Goal: Use online tool/utility: Utilize a website feature to perform a specific function

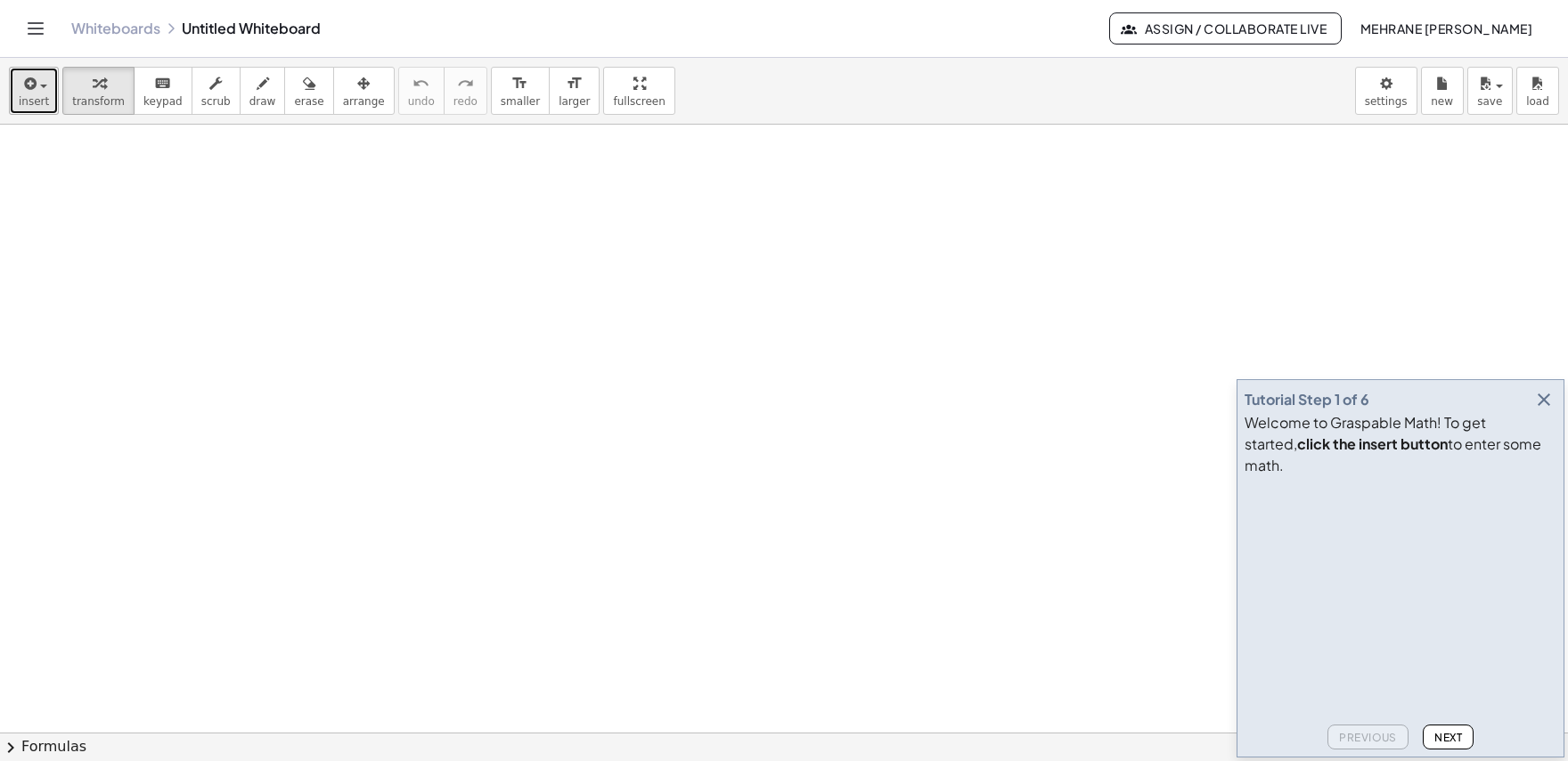
click at [39, 81] on div "button" at bounding box center [33, 83] width 30 height 21
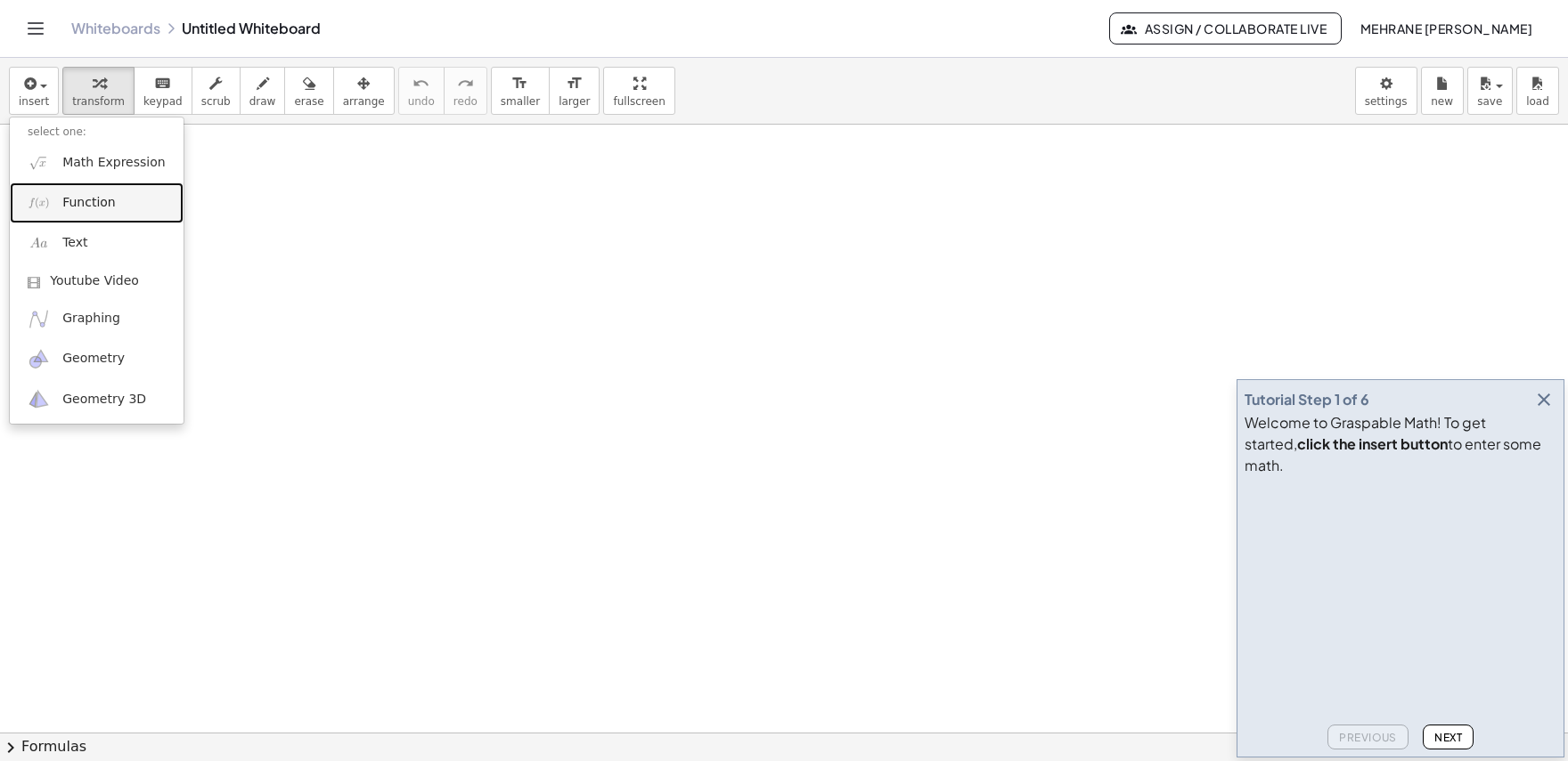
click at [119, 205] on link "Function" at bounding box center [96, 203] width 173 height 40
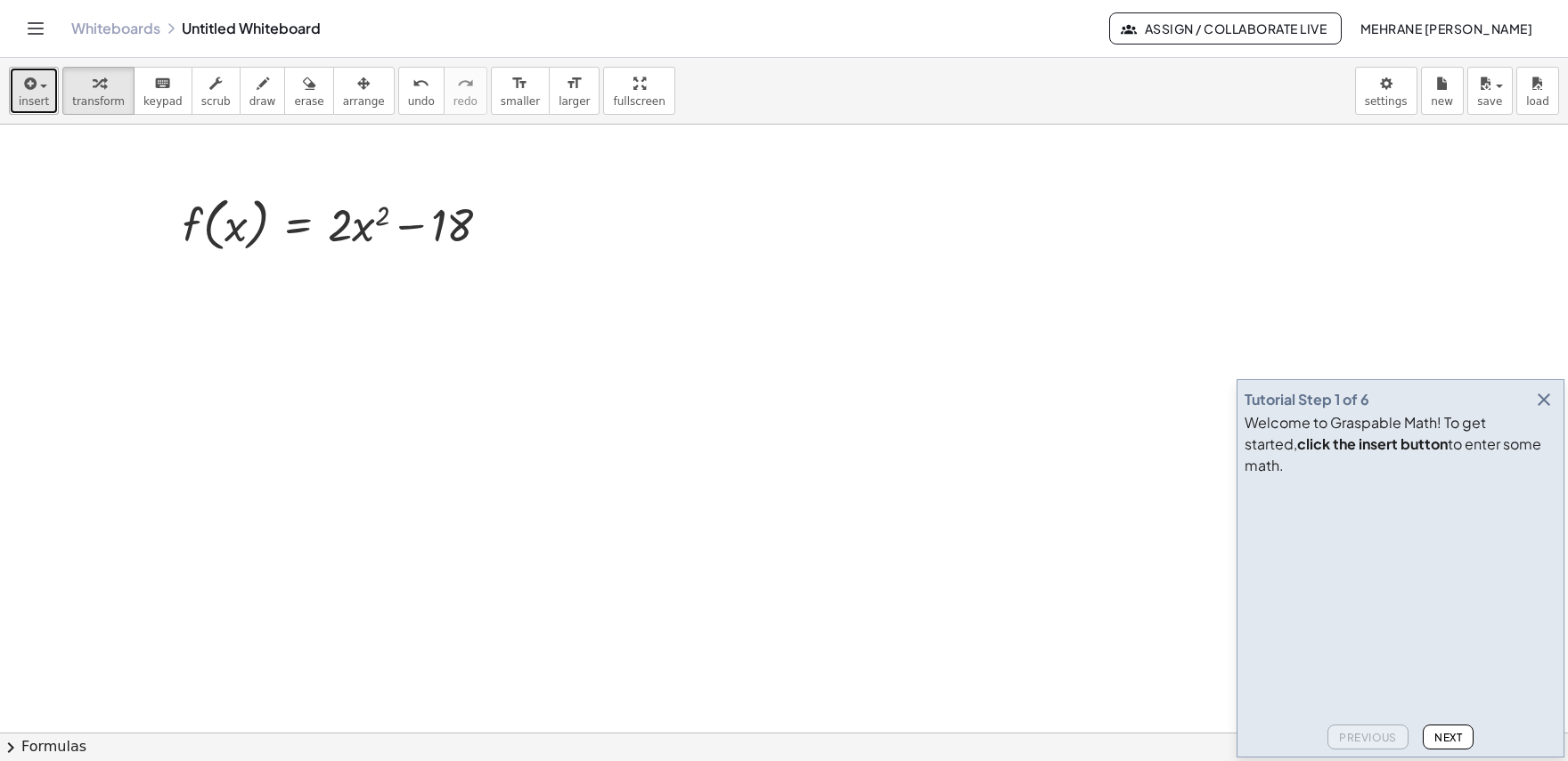
click at [37, 89] on span "button" at bounding box center [39, 85] width 4 height 13
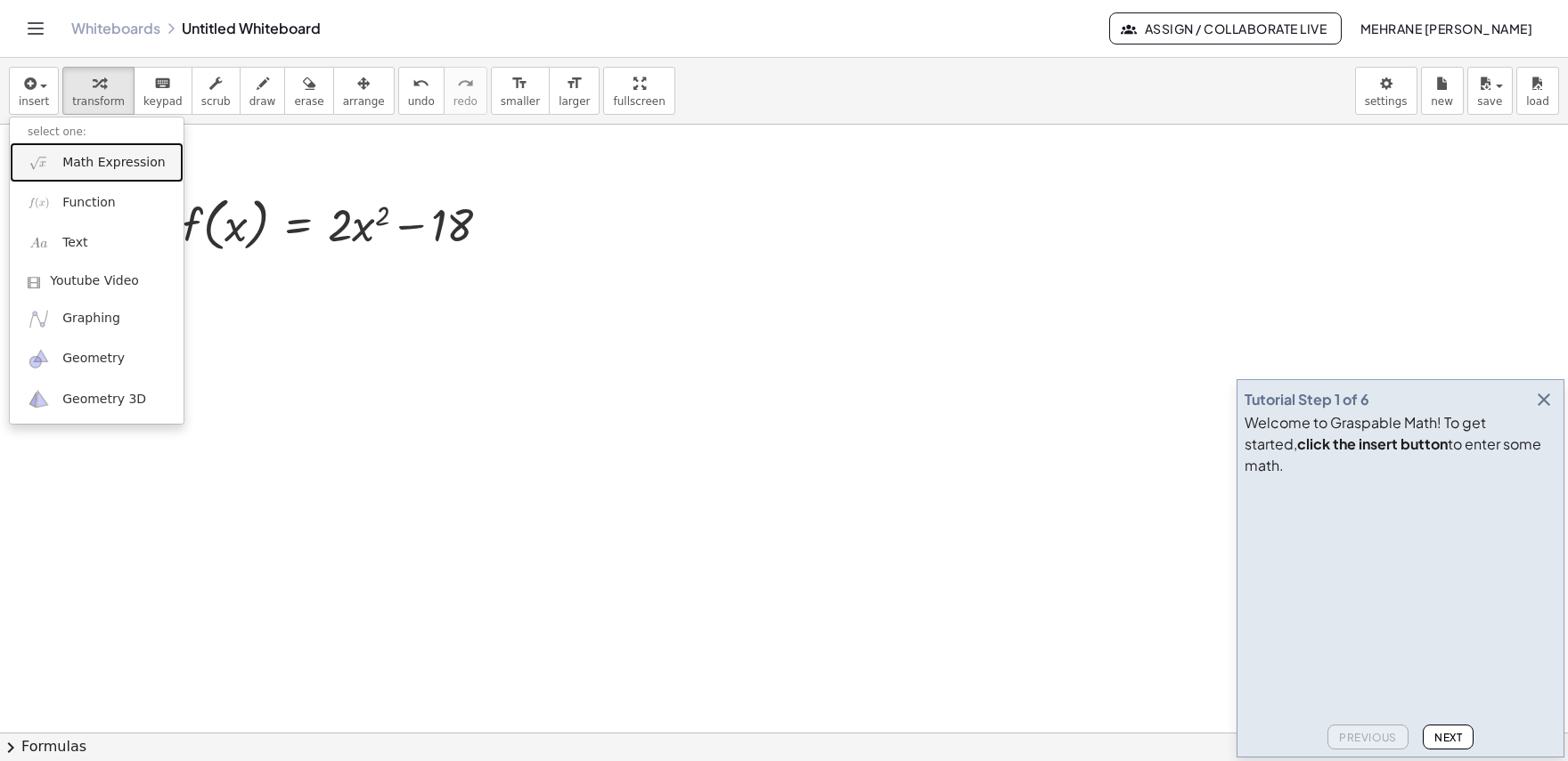
click at [46, 171] on img at bounding box center [39, 162] width 22 height 22
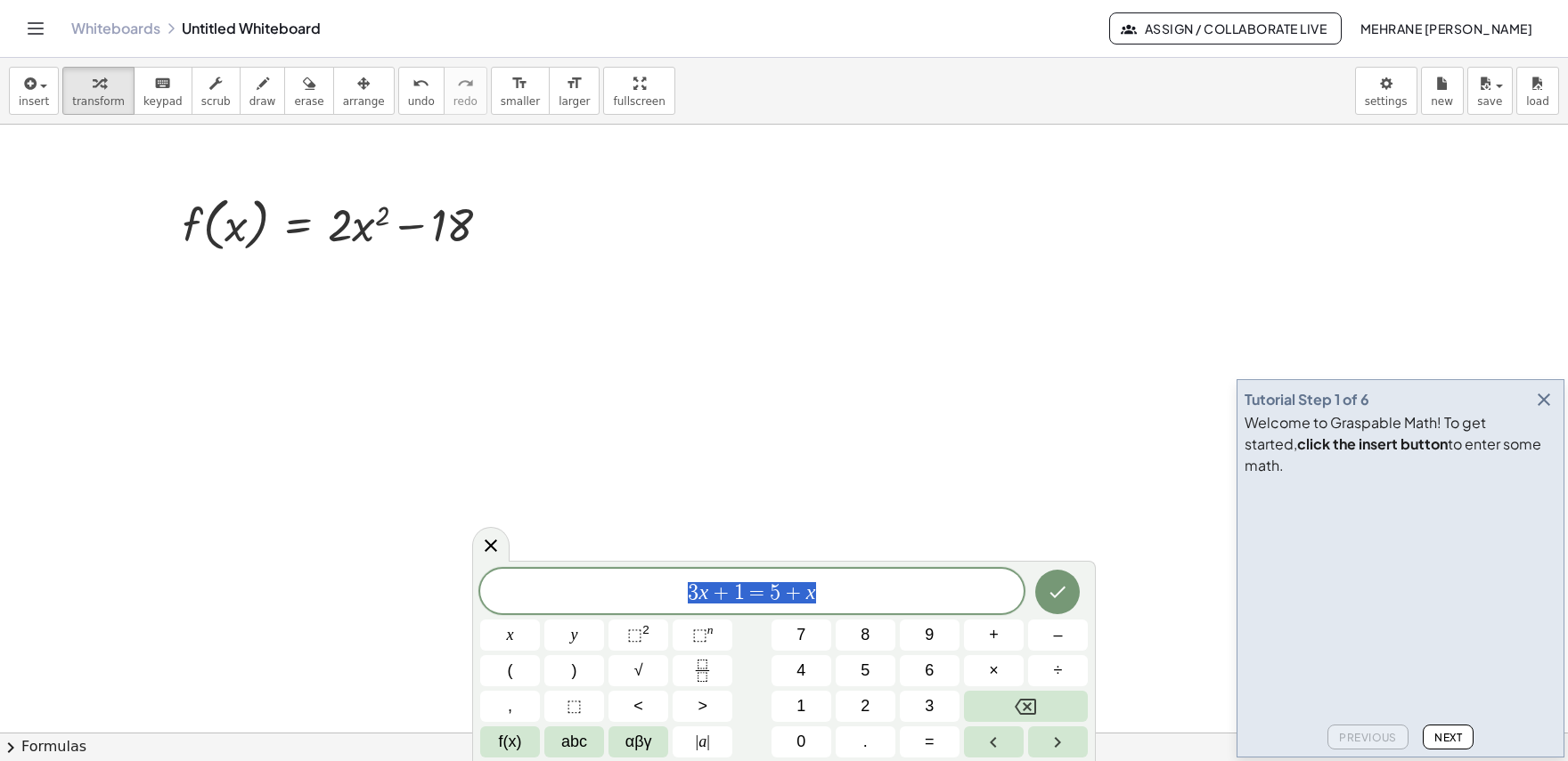
drag, startPoint x: 860, startPoint y: 595, endPoint x: 689, endPoint y: 587, distance: 171.2
click at [689, 587] on span "3 x + 1 = 5 + x" at bounding box center [752, 594] width 544 height 25
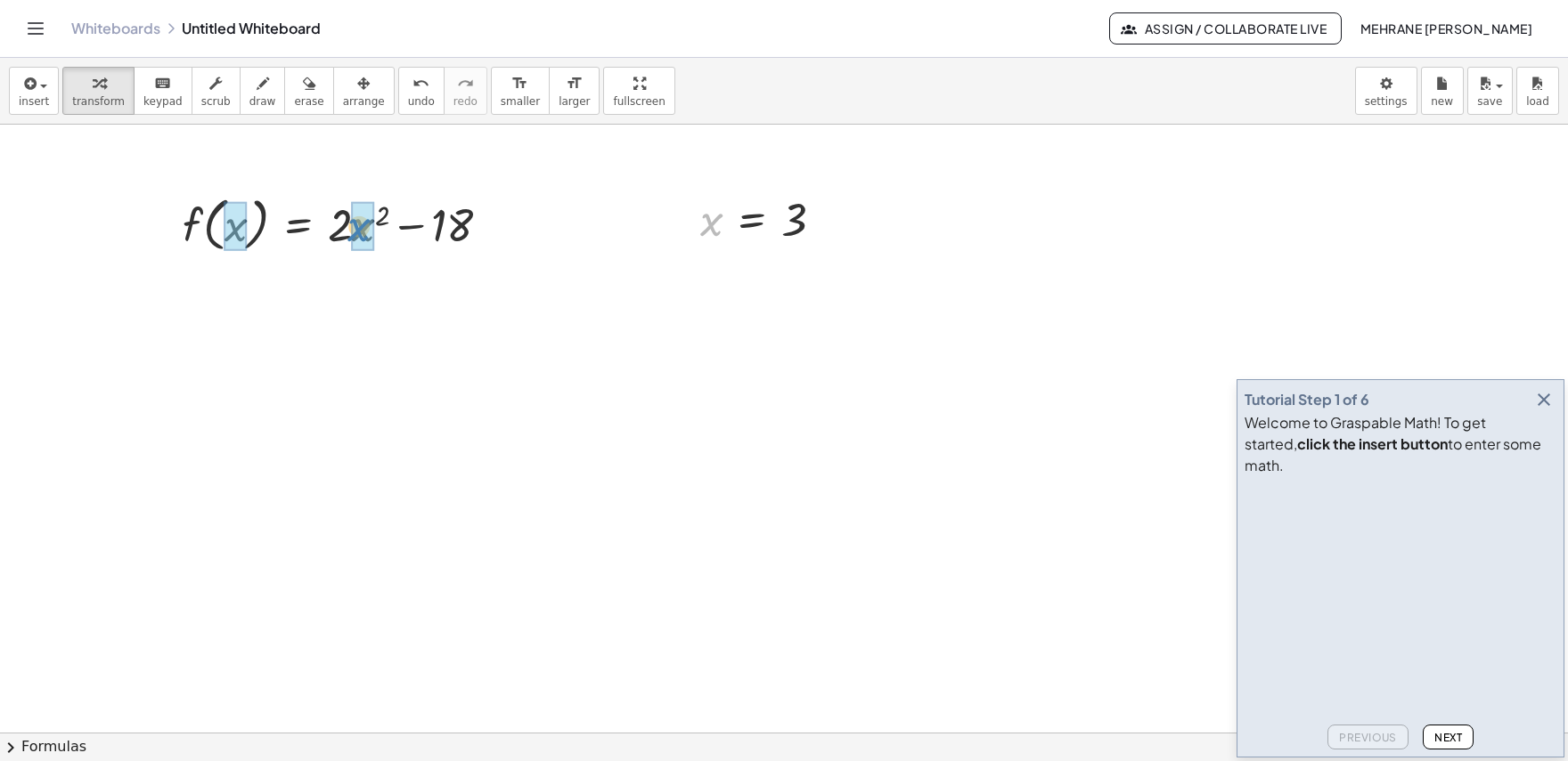
drag, startPoint x: 710, startPoint y: 221, endPoint x: 357, endPoint y: 228, distance: 353.1
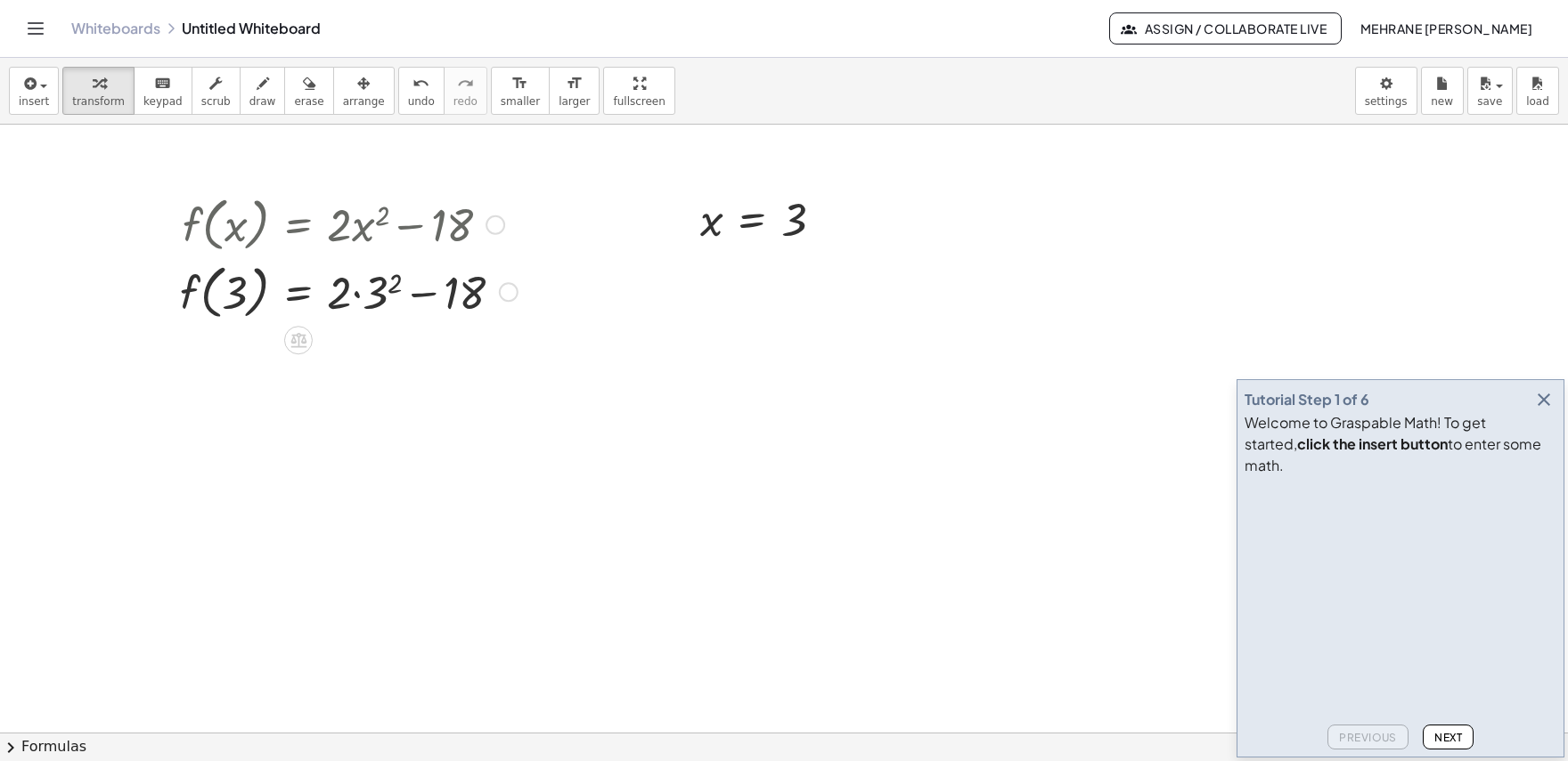
click at [388, 284] on div at bounding box center [348, 292] width 355 height 67
click at [359, 366] on div at bounding box center [348, 358] width 355 height 67
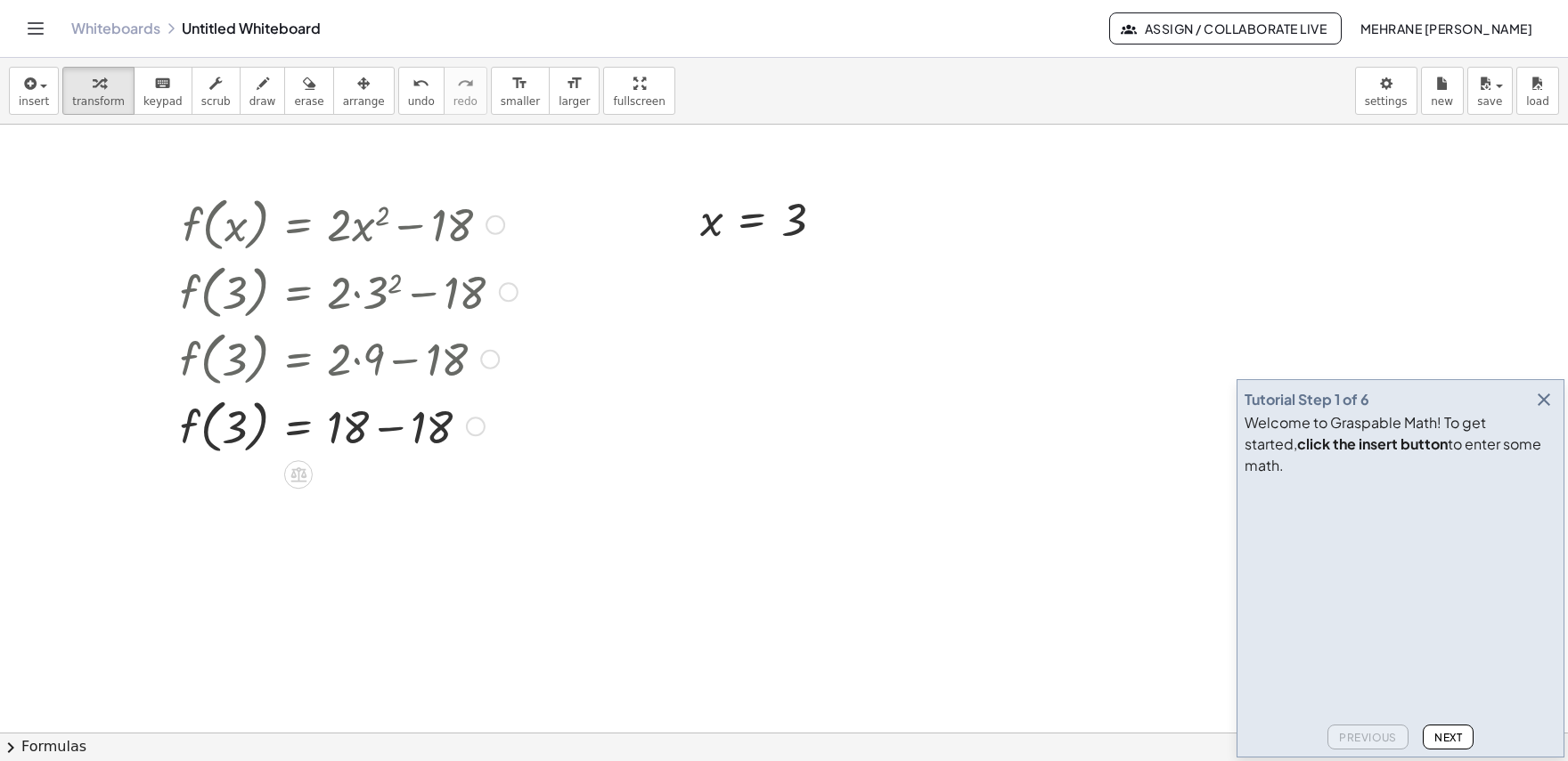
click at [397, 432] on div at bounding box center [348, 425] width 355 height 67
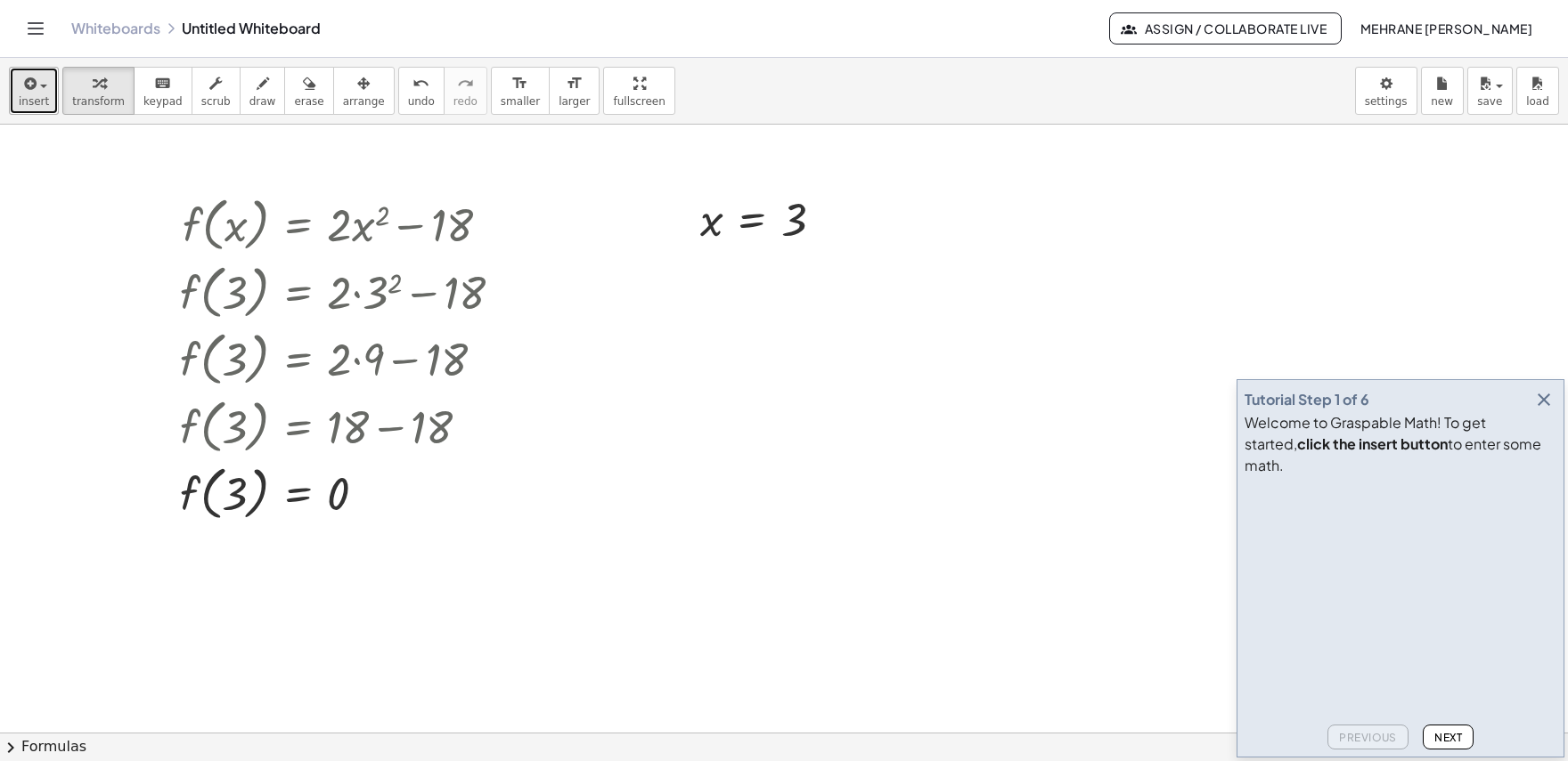
click at [37, 99] on span "insert" at bounding box center [33, 101] width 30 height 13
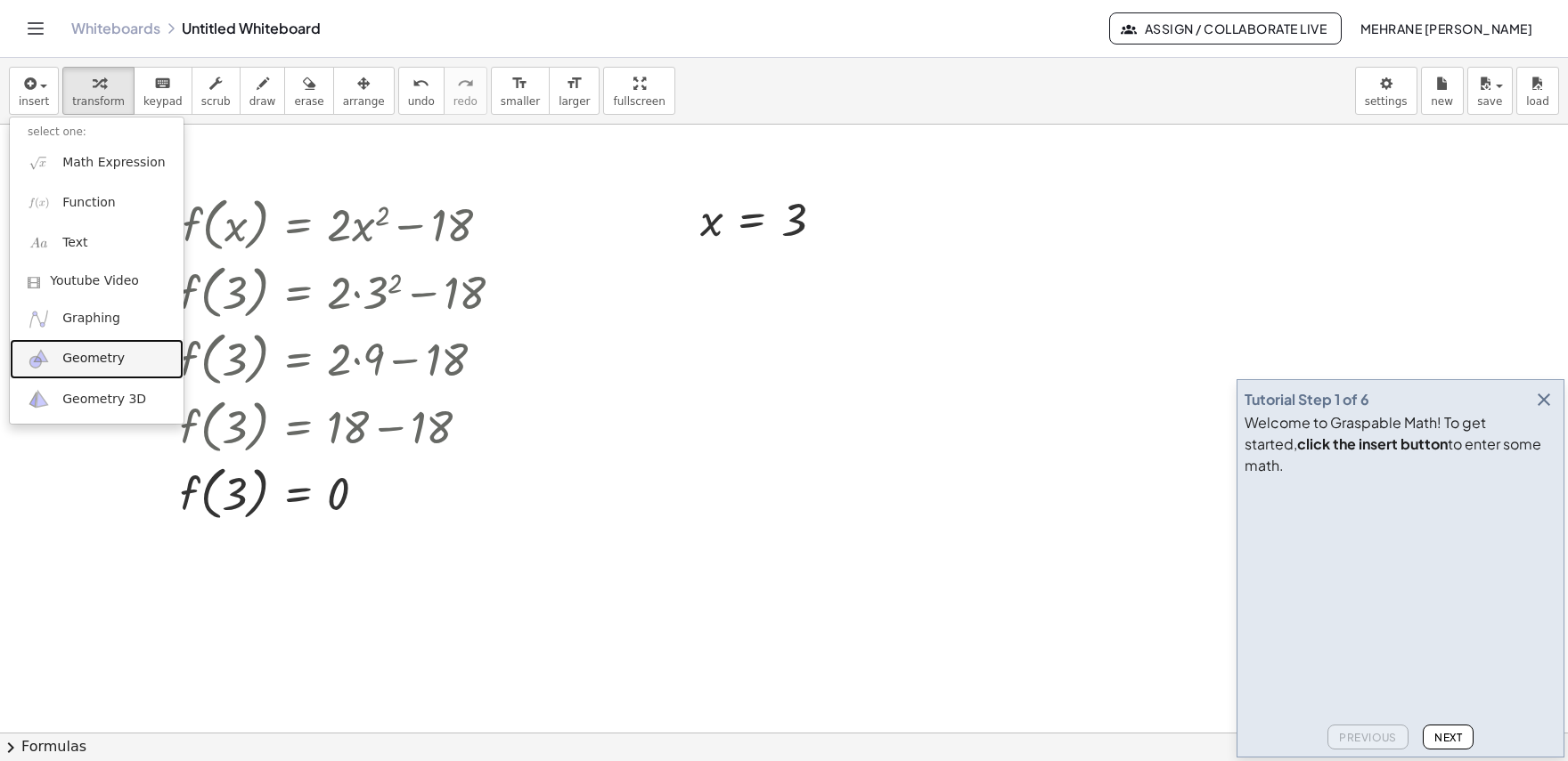
click at [86, 354] on span "Geometry" at bounding box center [93, 359] width 63 height 18
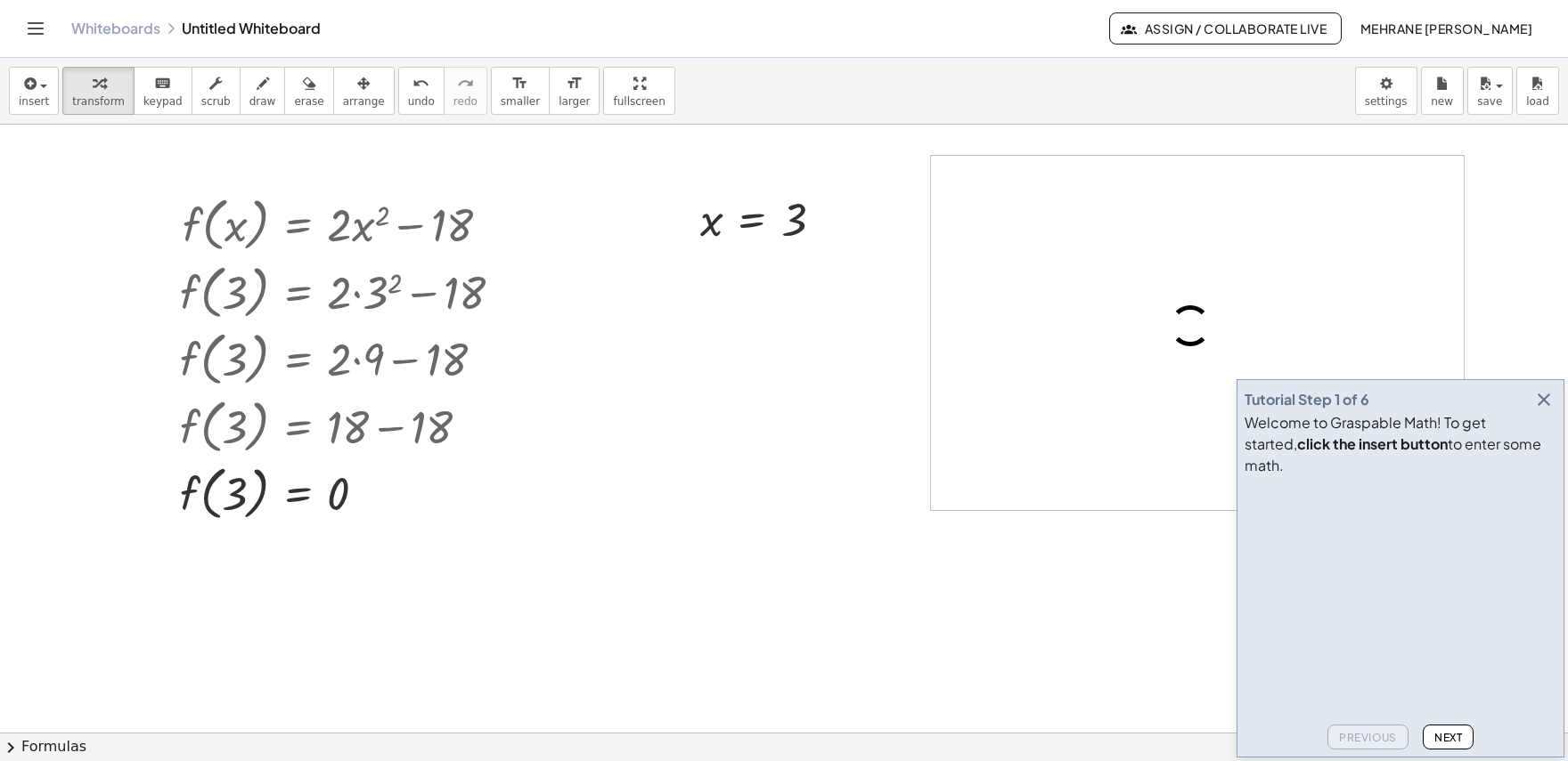
click at [1539, 411] on icon "button" at bounding box center [1544, 399] width 21 height 21
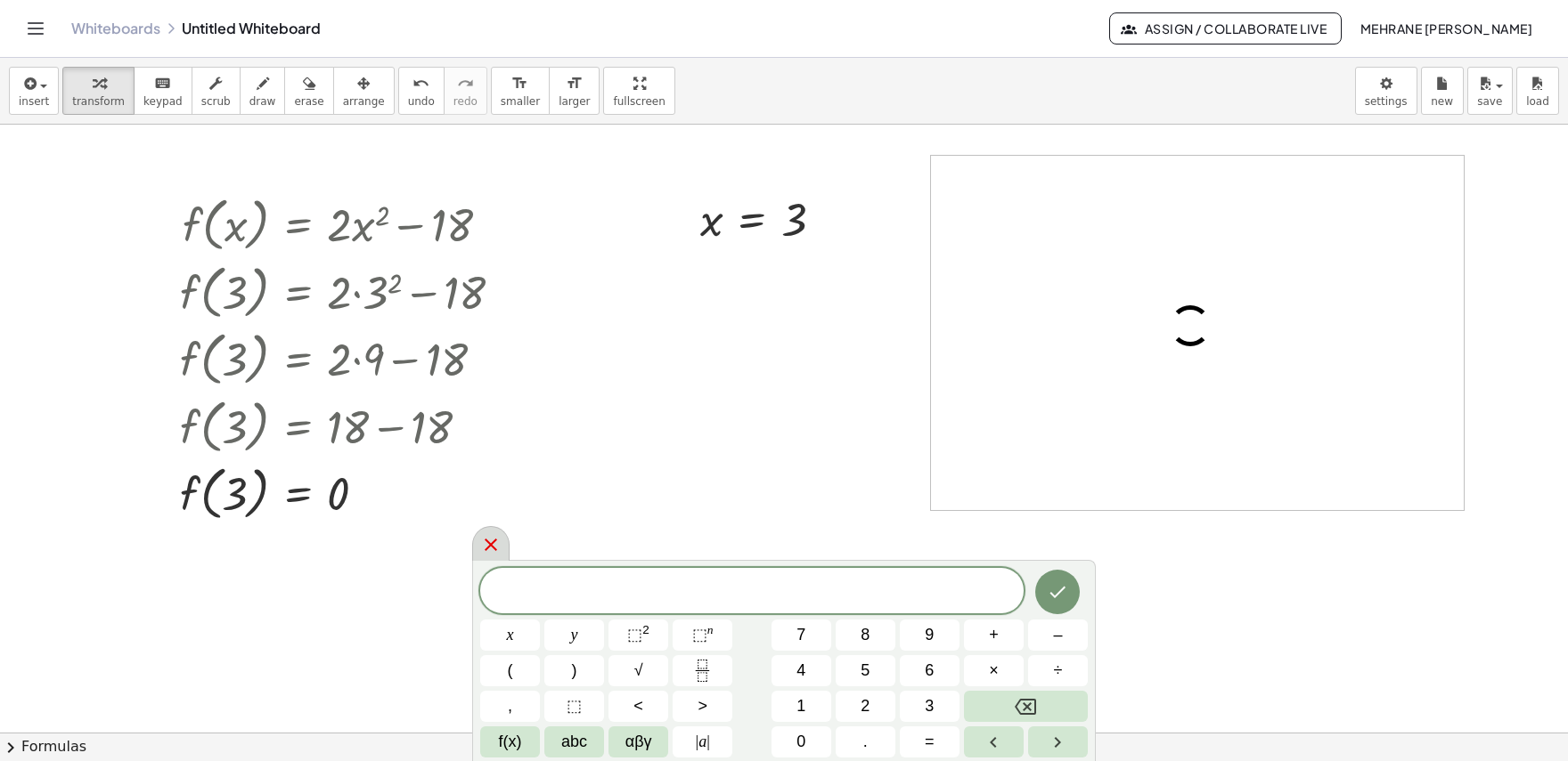
click at [495, 540] on icon at bounding box center [491, 545] width 21 height 21
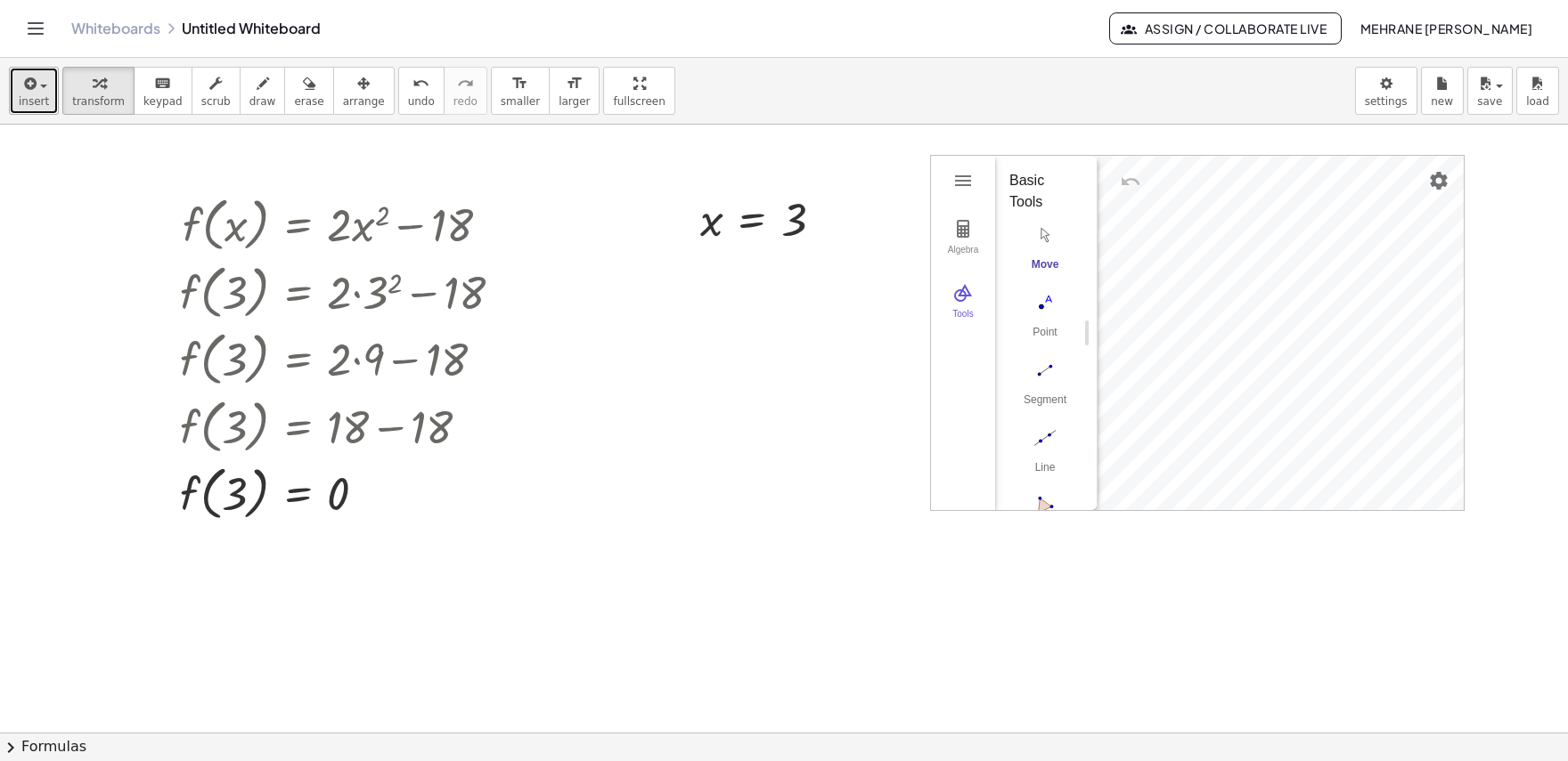
click at [37, 86] on span "button" at bounding box center [39, 85] width 4 height 13
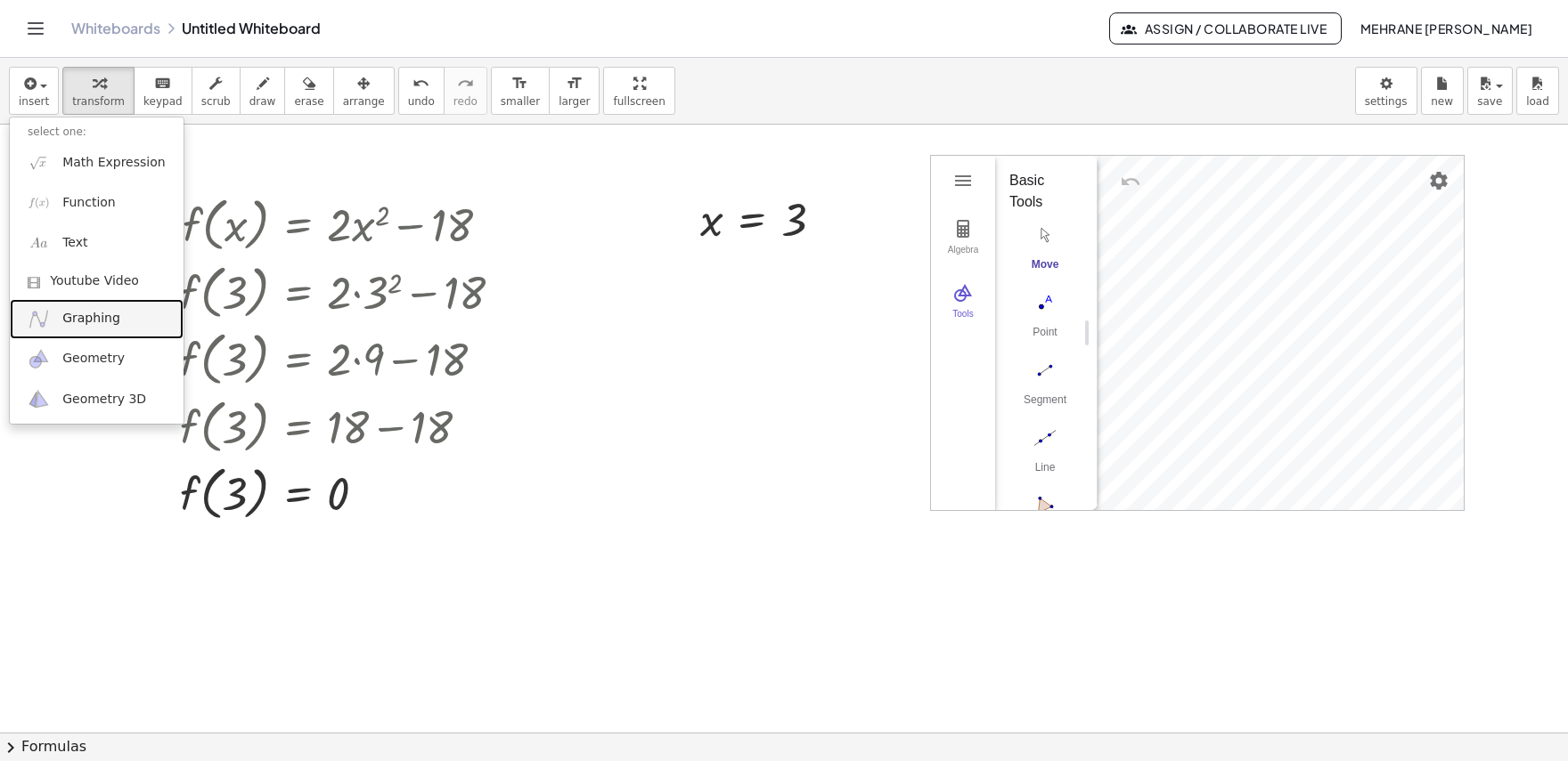
click at [53, 315] on link "Graphing" at bounding box center [96, 319] width 173 height 40
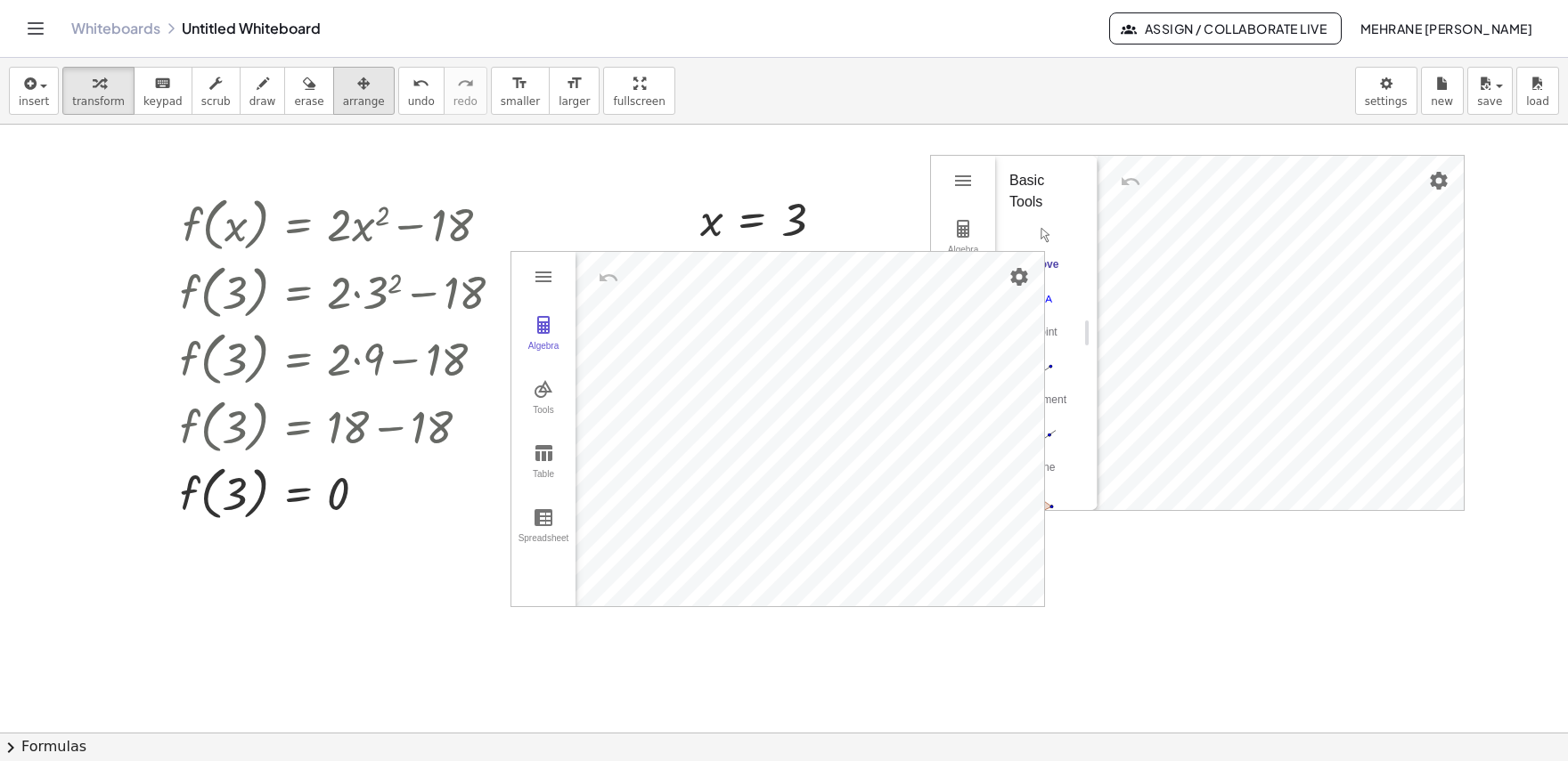
click at [343, 82] on div "button" at bounding box center [364, 83] width 42 height 21
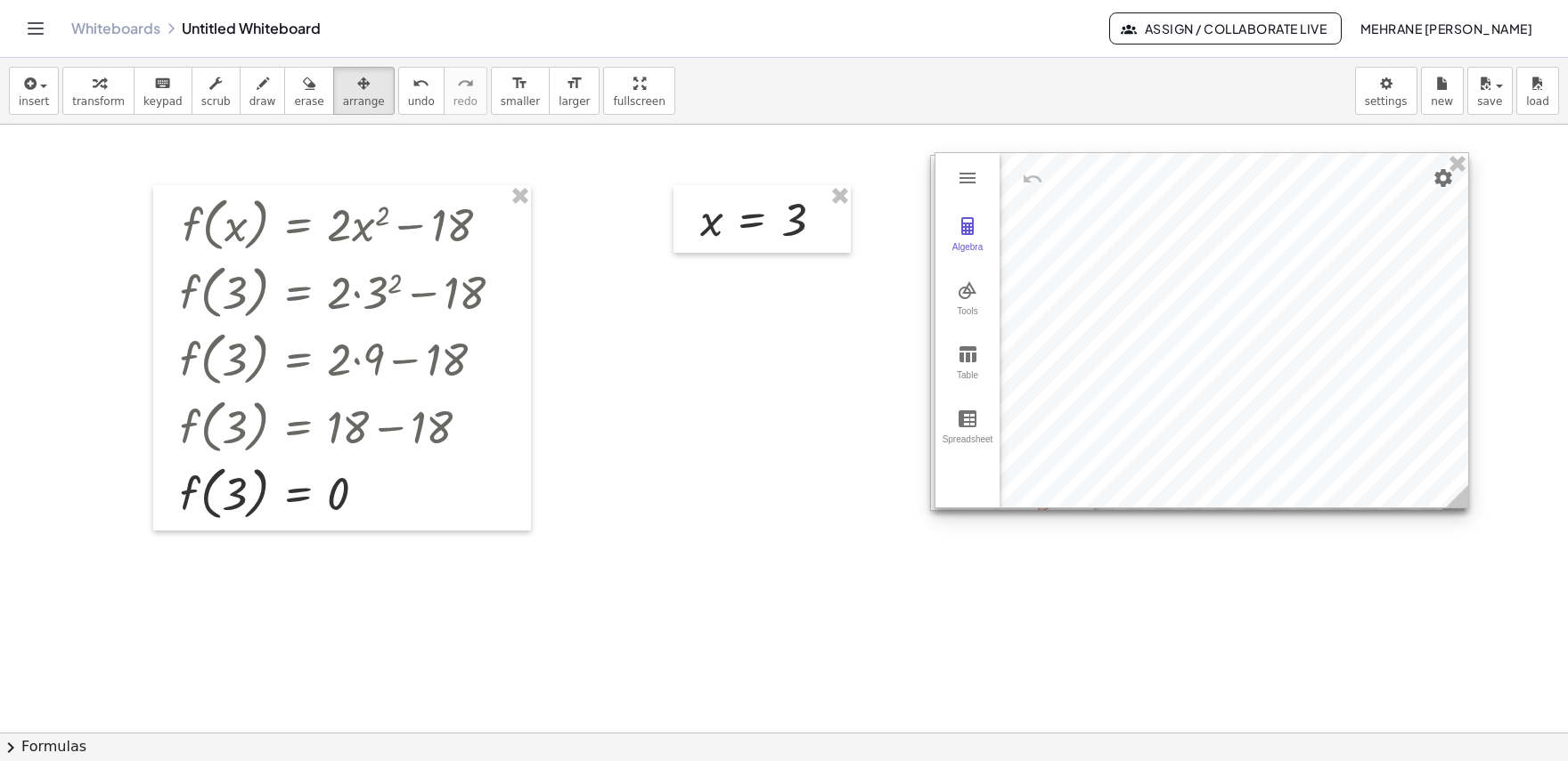
drag, startPoint x: 693, startPoint y: 338, endPoint x: 1118, endPoint y: 239, distance: 436.4
click at [1118, 239] on div at bounding box center [1202, 330] width 533 height 354
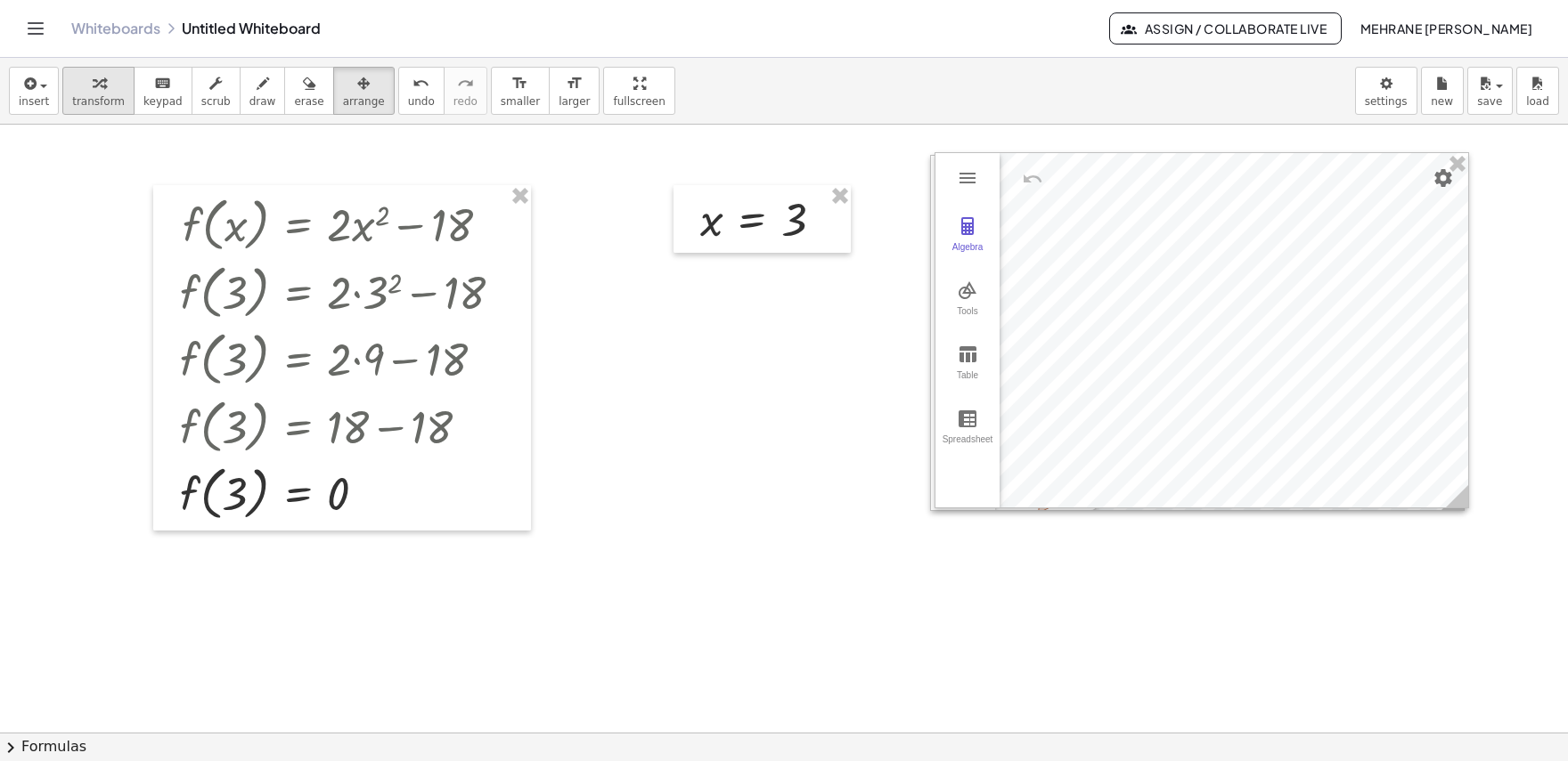
click at [102, 84] on div "button" at bounding box center [98, 83] width 53 height 21
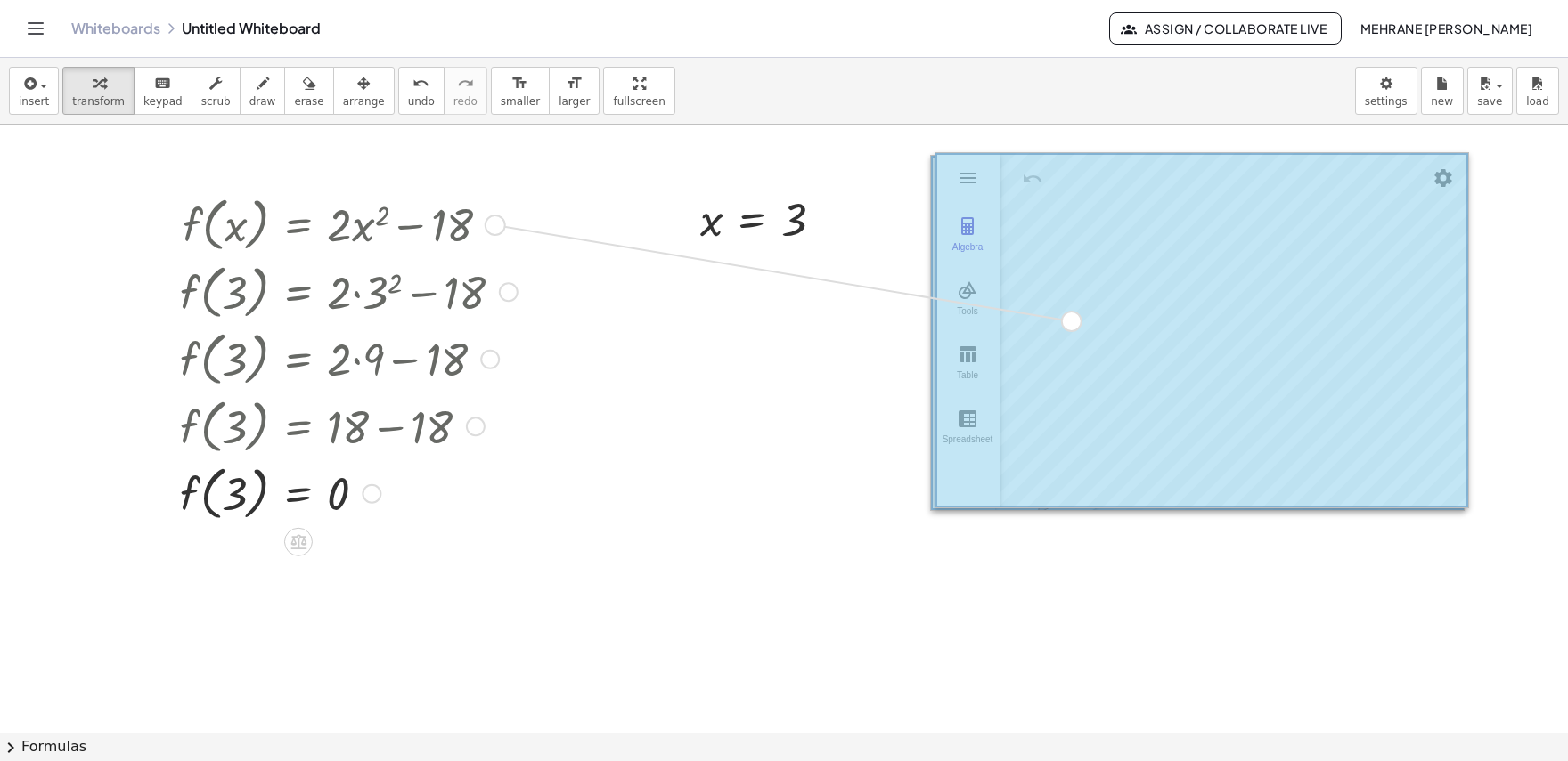
drag, startPoint x: 496, startPoint y: 226, endPoint x: 1076, endPoint y: 326, distance: 588.6
drag, startPoint x: 493, startPoint y: 224, endPoint x: 1228, endPoint y: 335, distance: 743.3
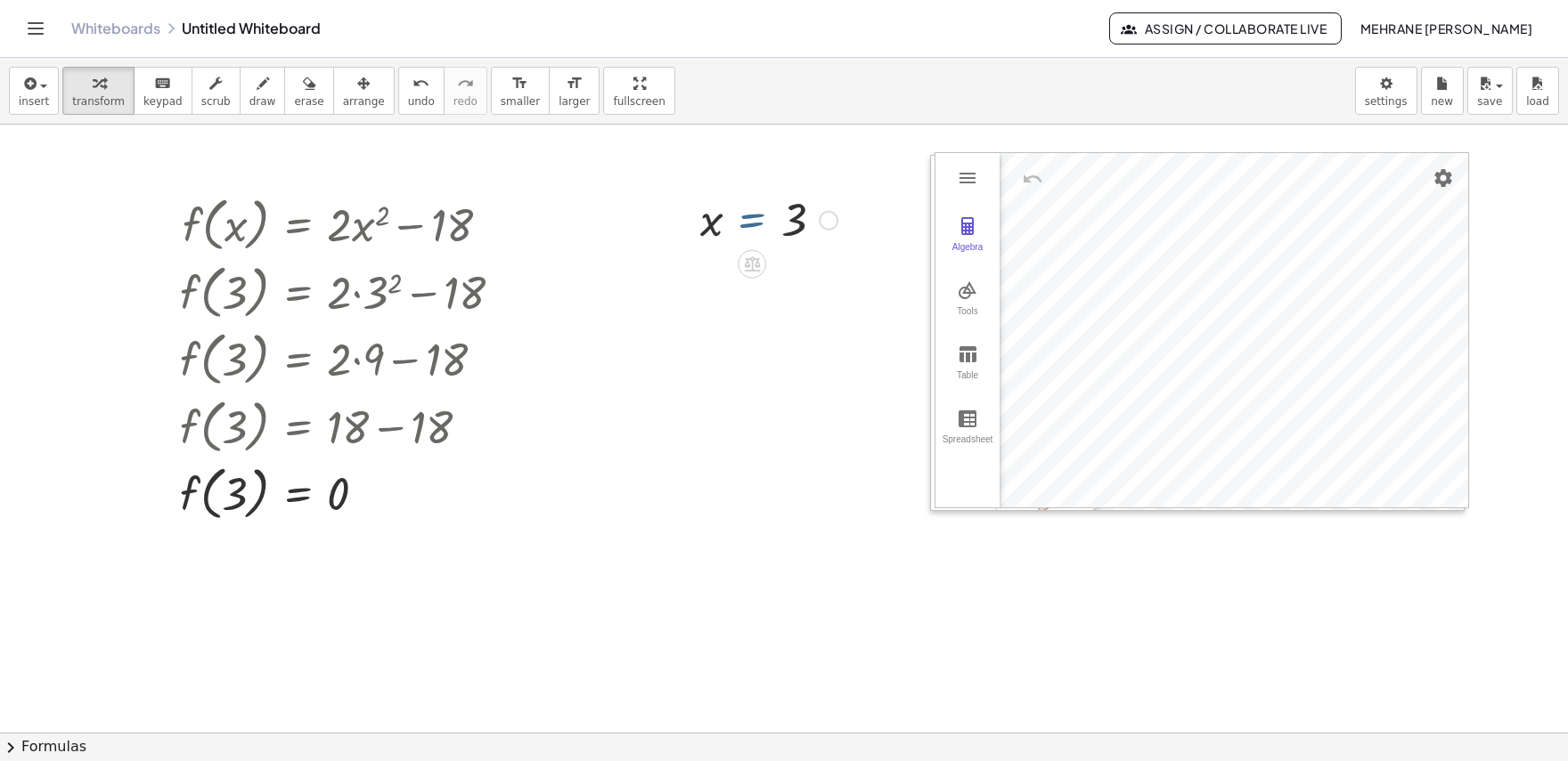
click at [740, 232] on div at bounding box center [768, 218] width 155 height 59
click at [343, 83] on div "button" at bounding box center [364, 83] width 42 height 21
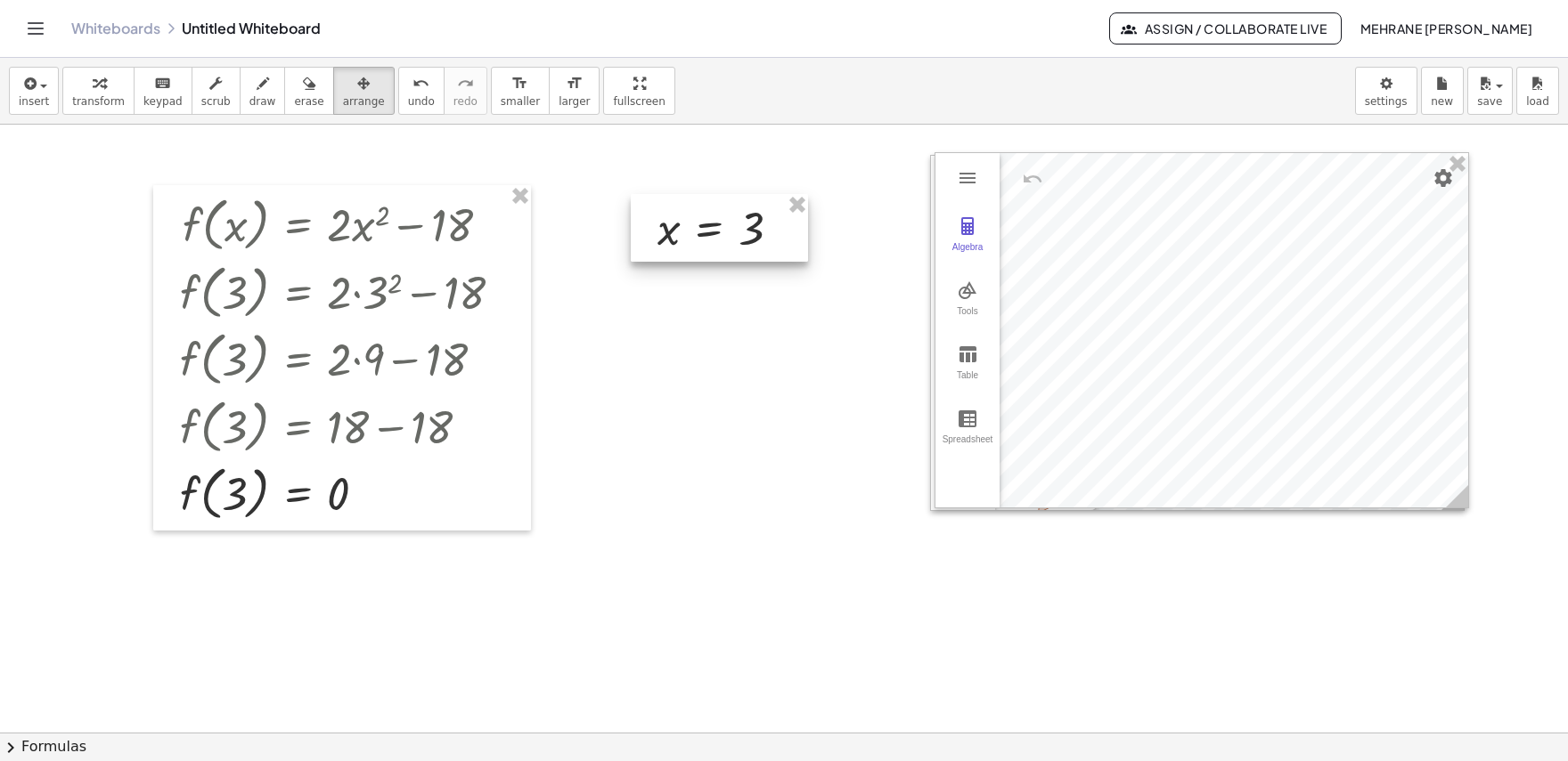
drag, startPoint x: 752, startPoint y: 236, endPoint x: 720, endPoint y: 241, distance: 32.4
click at [720, 241] on div at bounding box center [719, 228] width 177 height 67
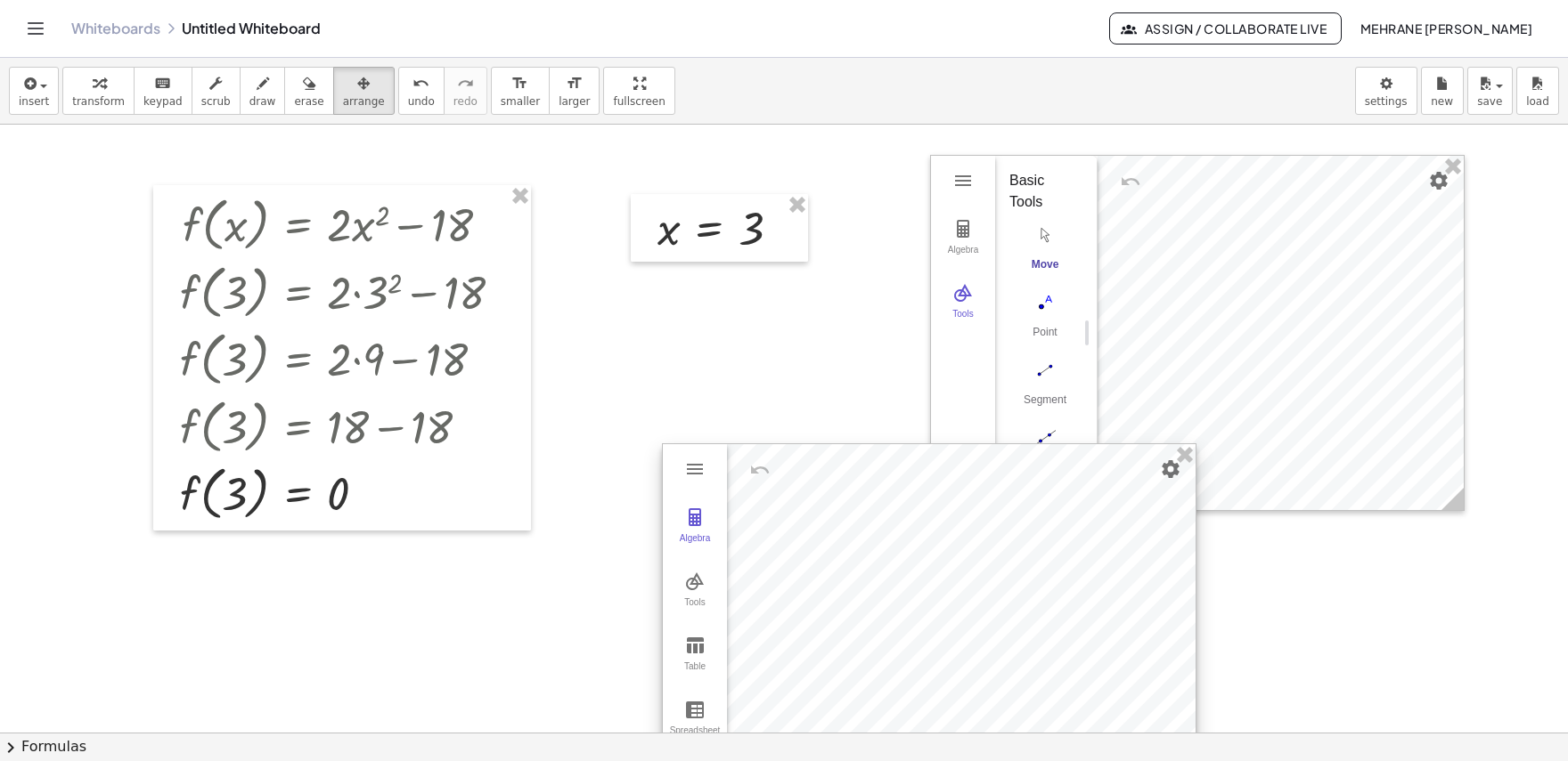
drag, startPoint x: 1050, startPoint y: 268, endPoint x: 778, endPoint y: 559, distance: 398.3
click at [778, 559] on div at bounding box center [930, 621] width 533 height 354
click at [1174, 262] on div at bounding box center [1197, 333] width 533 height 354
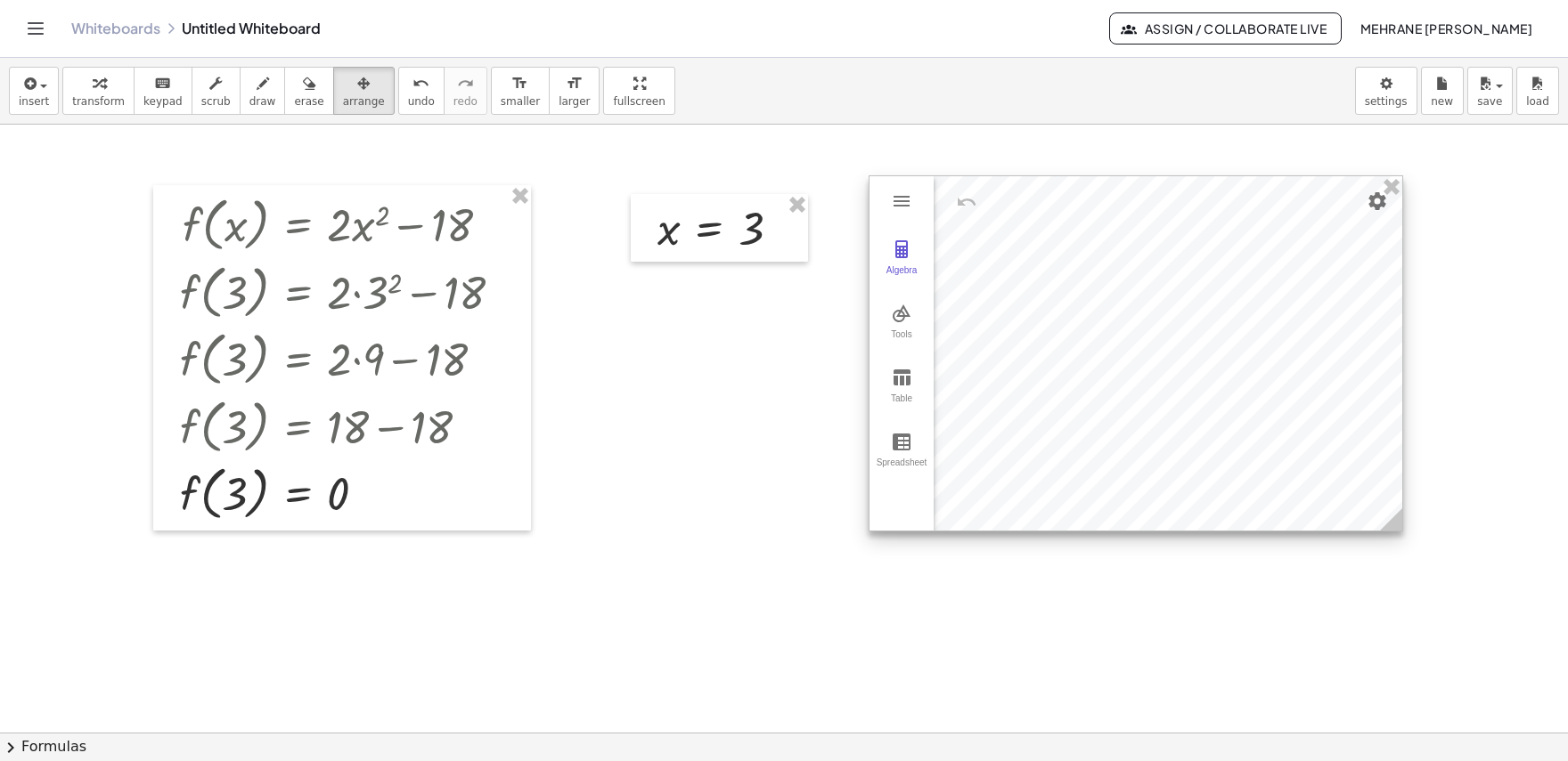
drag, startPoint x: 1050, startPoint y: 485, endPoint x: 1257, endPoint y: 217, distance: 338.6
click at [1257, 217] on div at bounding box center [1136, 353] width 533 height 354
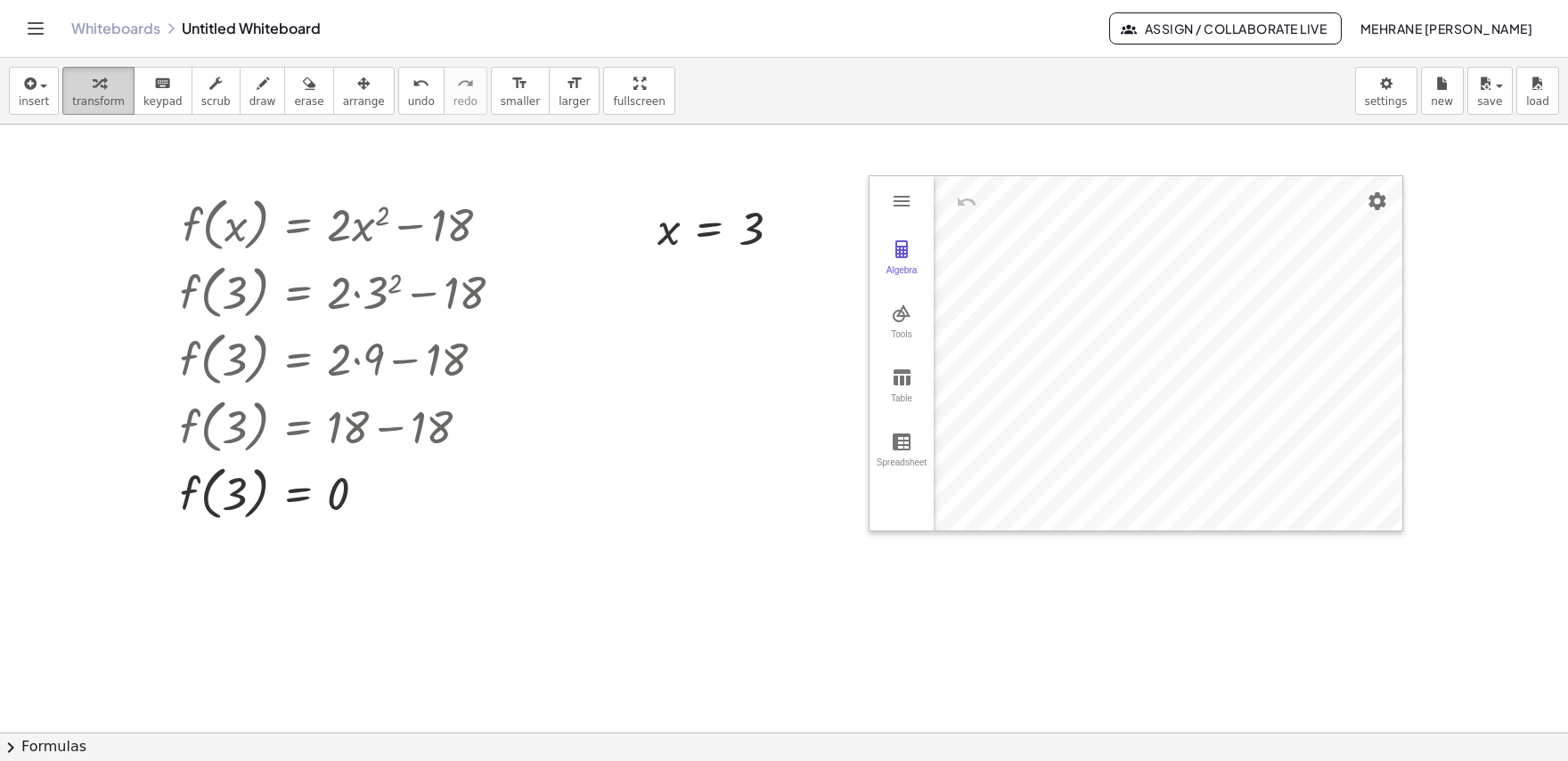
click at [92, 89] on icon "button" at bounding box center [98, 84] width 13 height 21
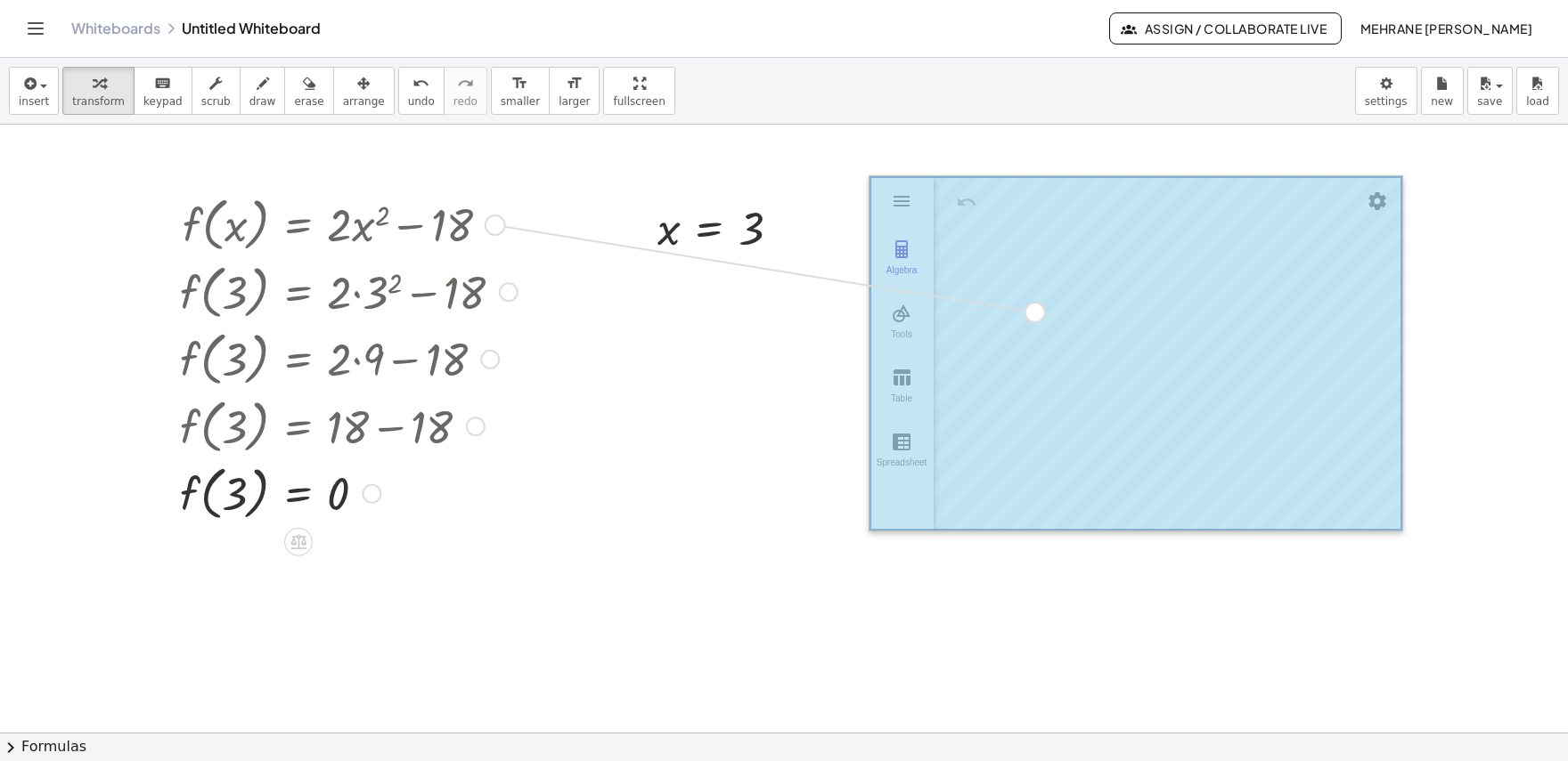
drag, startPoint x: 499, startPoint y: 226, endPoint x: 1044, endPoint y: 317, distance: 552.5
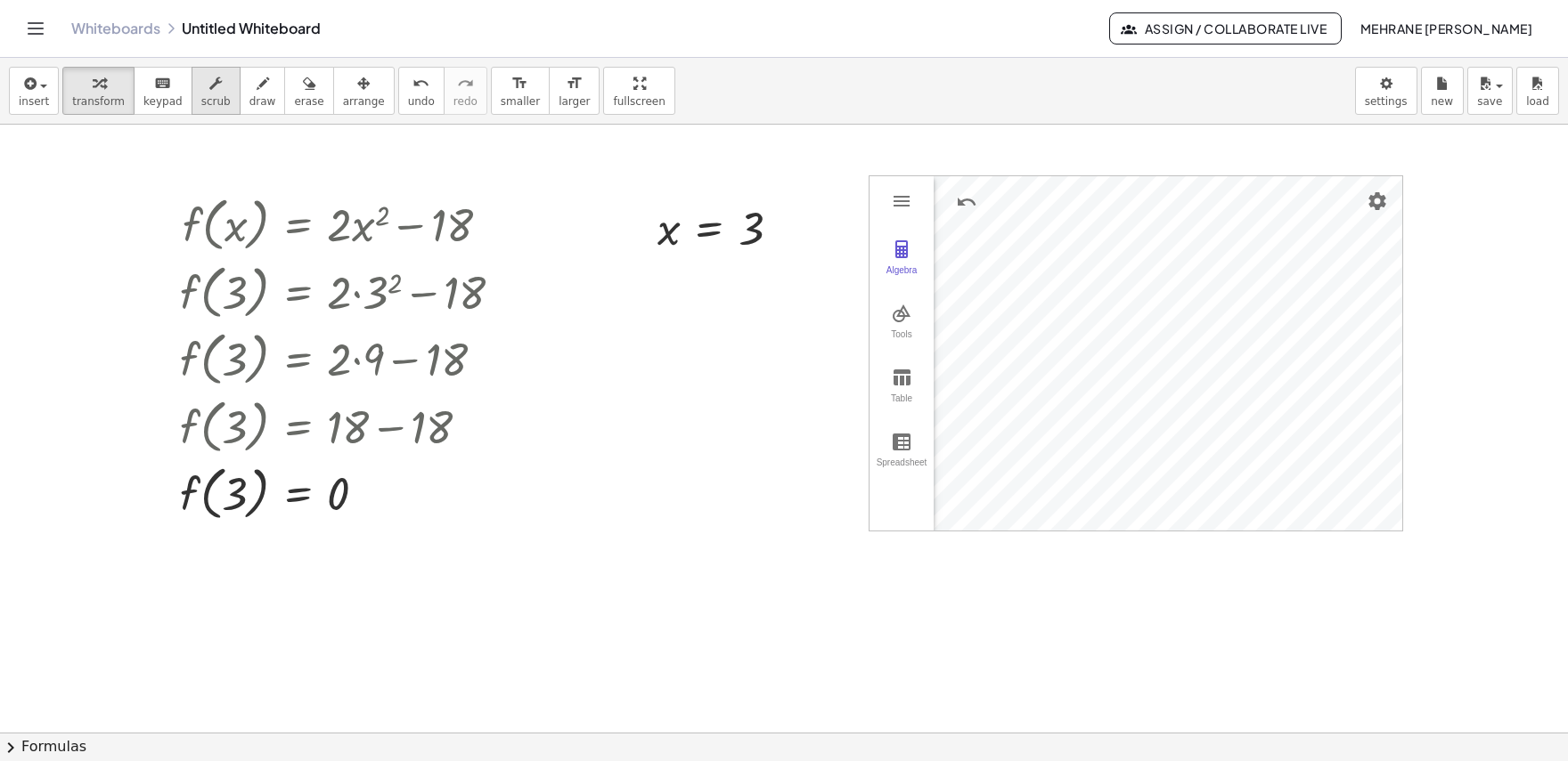
click at [210, 80] on icon "button" at bounding box center [216, 84] width 13 height 21
click at [454, 235] on div at bounding box center [348, 223] width 355 height 67
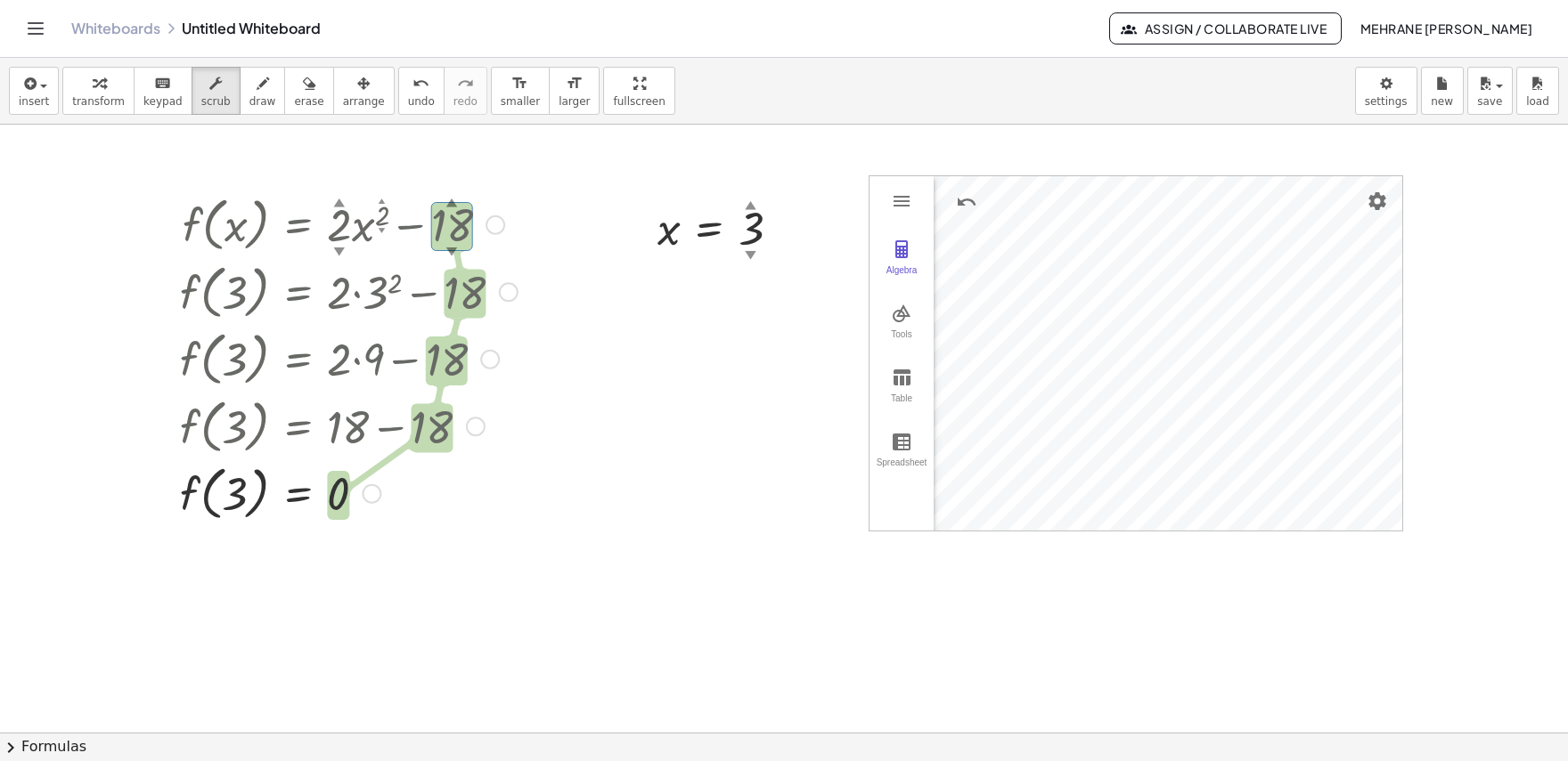
drag, startPoint x: 452, startPoint y: 235, endPoint x: 452, endPoint y: 264, distance: 29.0
drag, startPoint x: 452, startPoint y: 264, endPoint x: 452, endPoint y: 242, distance: 22.0
click at [452, 242] on div at bounding box center [348, 223] width 355 height 67
click at [453, 249] on div "▼" at bounding box center [452, 251] width 12 height 16
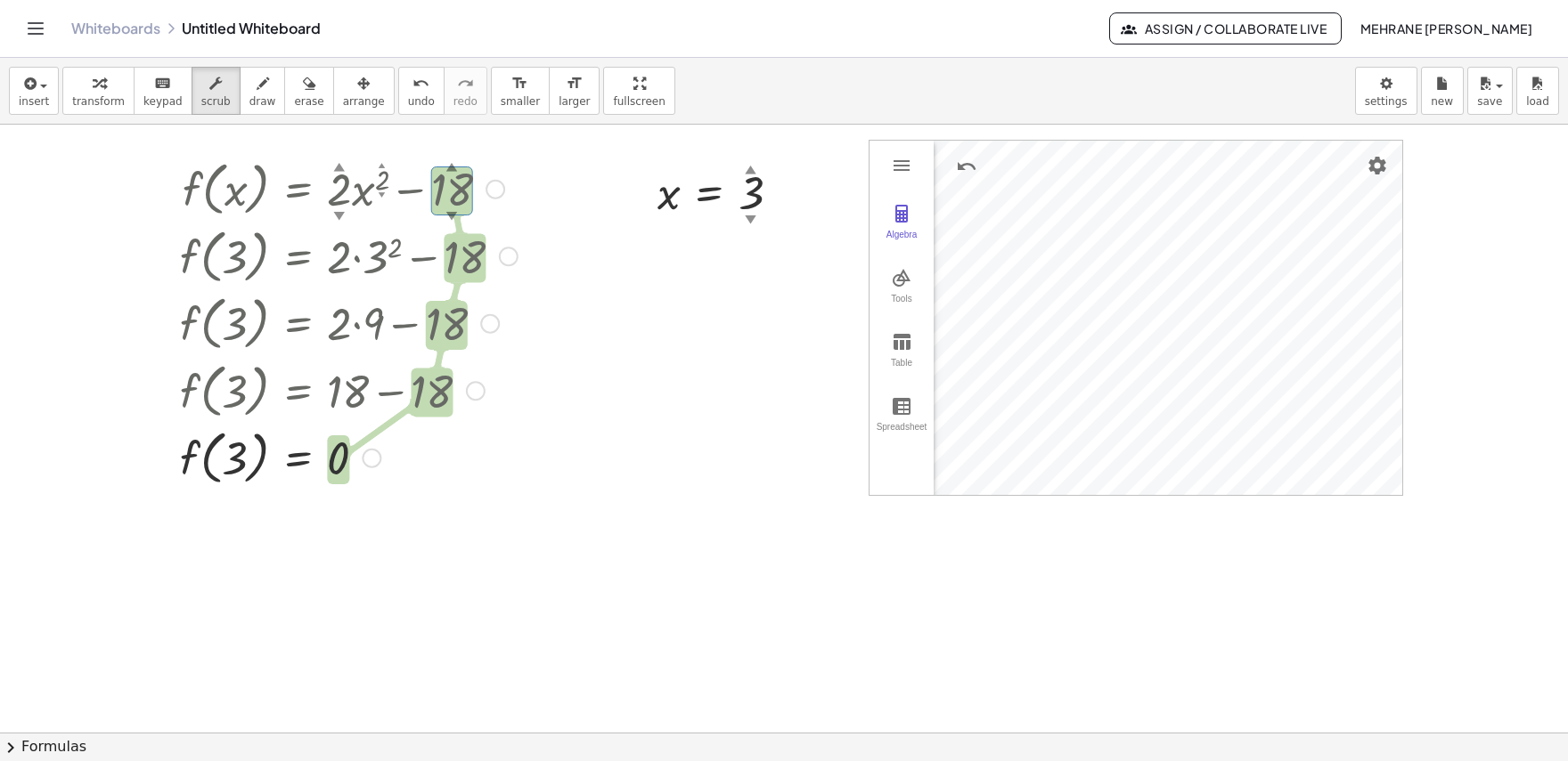
drag, startPoint x: 446, startPoint y: 206, endPoint x: 402, endPoint y: 459, distance: 256.8
click at [402, 459] on div at bounding box center [348, 457] width 355 height 67
click at [464, 207] on div at bounding box center [348, 188] width 355 height 67
drag, startPoint x: 463, startPoint y: 207, endPoint x: 453, endPoint y: 214, distance: 12.2
click at [449, 210] on div "▼" at bounding box center [452, 216] width 12 height 16
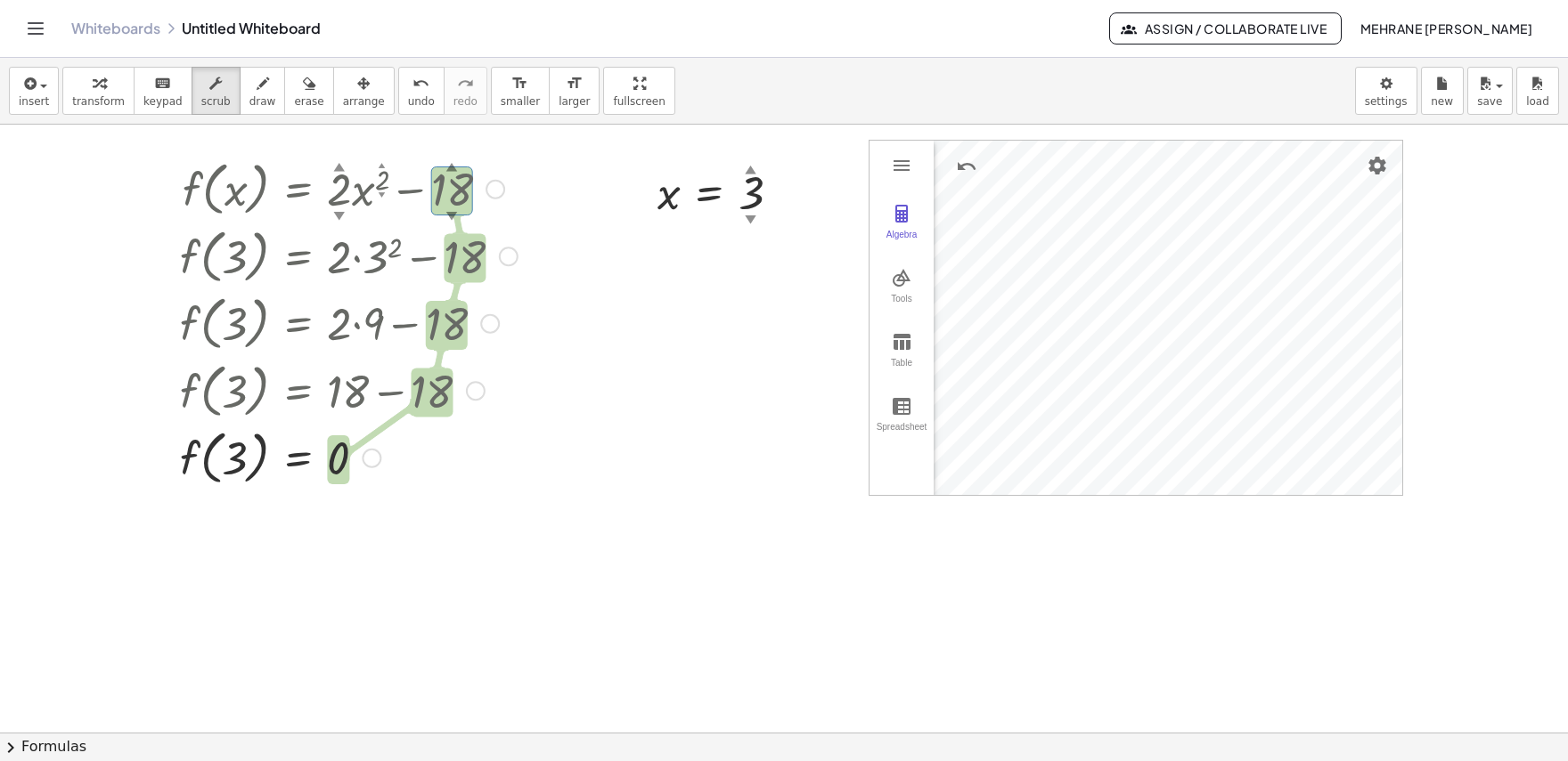
click at [450, 210] on div "▼" at bounding box center [452, 216] width 12 height 16
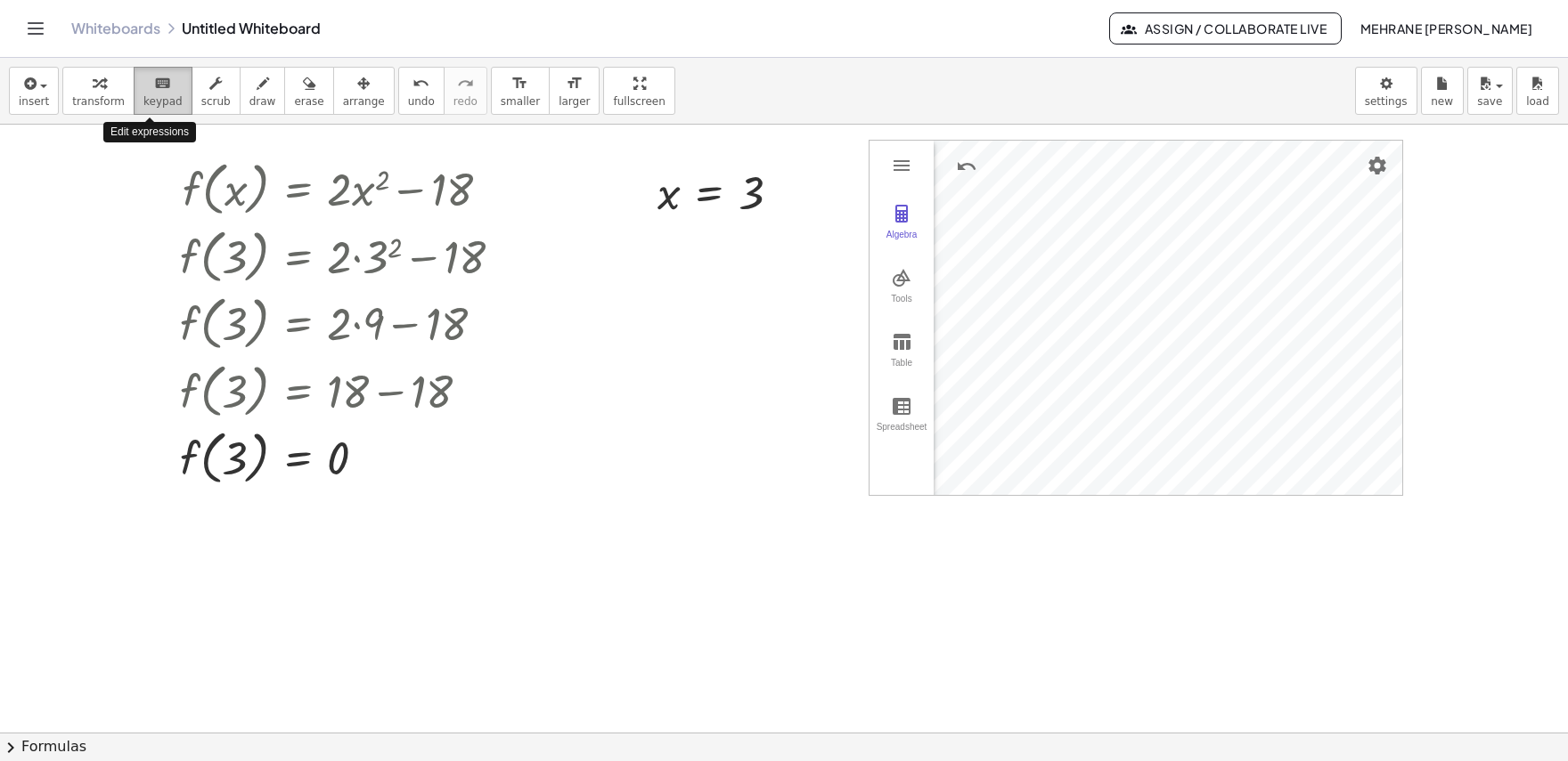
click at [158, 83] on icon "keyboard" at bounding box center [163, 84] width 17 height 21
click at [210, 87] on icon "button" at bounding box center [216, 84] width 13 height 21
drag, startPoint x: 450, startPoint y: 210, endPoint x: 450, endPoint y: 173, distance: 37.0
drag, startPoint x: 450, startPoint y: 173, endPoint x: 446, endPoint y: 193, distance: 20.4
click at [446, 193] on div at bounding box center [348, 188] width 355 height 67
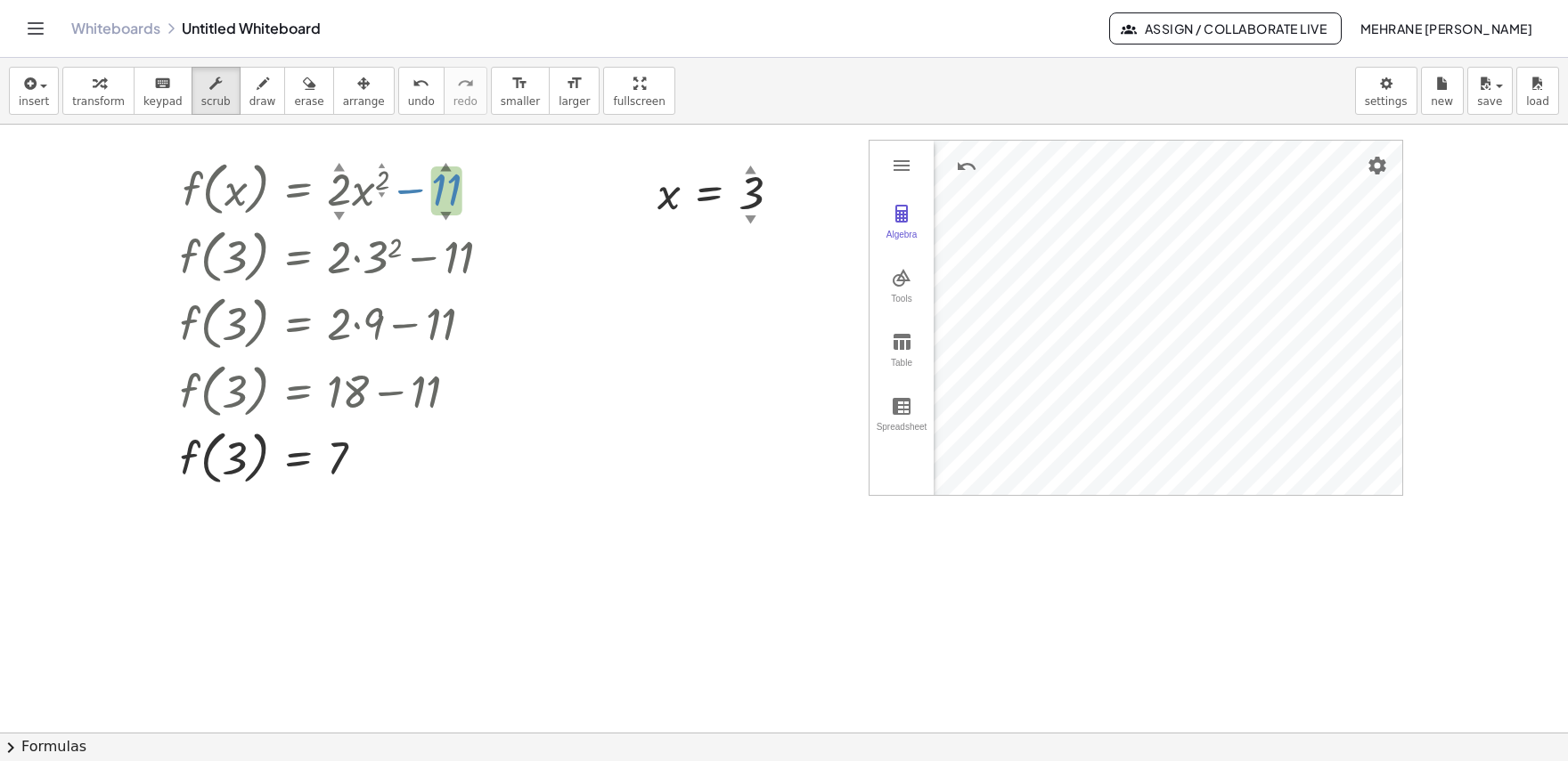
drag, startPoint x: 452, startPoint y: 212, endPoint x: 461, endPoint y: 160, distance: 52.8
drag, startPoint x: 451, startPoint y: 195, endPoint x: 445, endPoint y: 149, distance: 46.4
click at [445, 149] on div "f ( , x ) = + · 2 ▲ ▼ · x 2 ▲ ▼ − 6 ▲ ▼ f ( , 3 ) = + · 2 · 3 2 − 6 f ( , 3 ) =…" at bounding box center [784, 755] width 1568 height 1332
drag, startPoint x: 753, startPoint y: 215, endPoint x: 758, endPoint y: 183, distance: 32.4
click at [709, 194] on div "x = 6 ▲ ▼" at bounding box center [709, 194] width 0 height 0
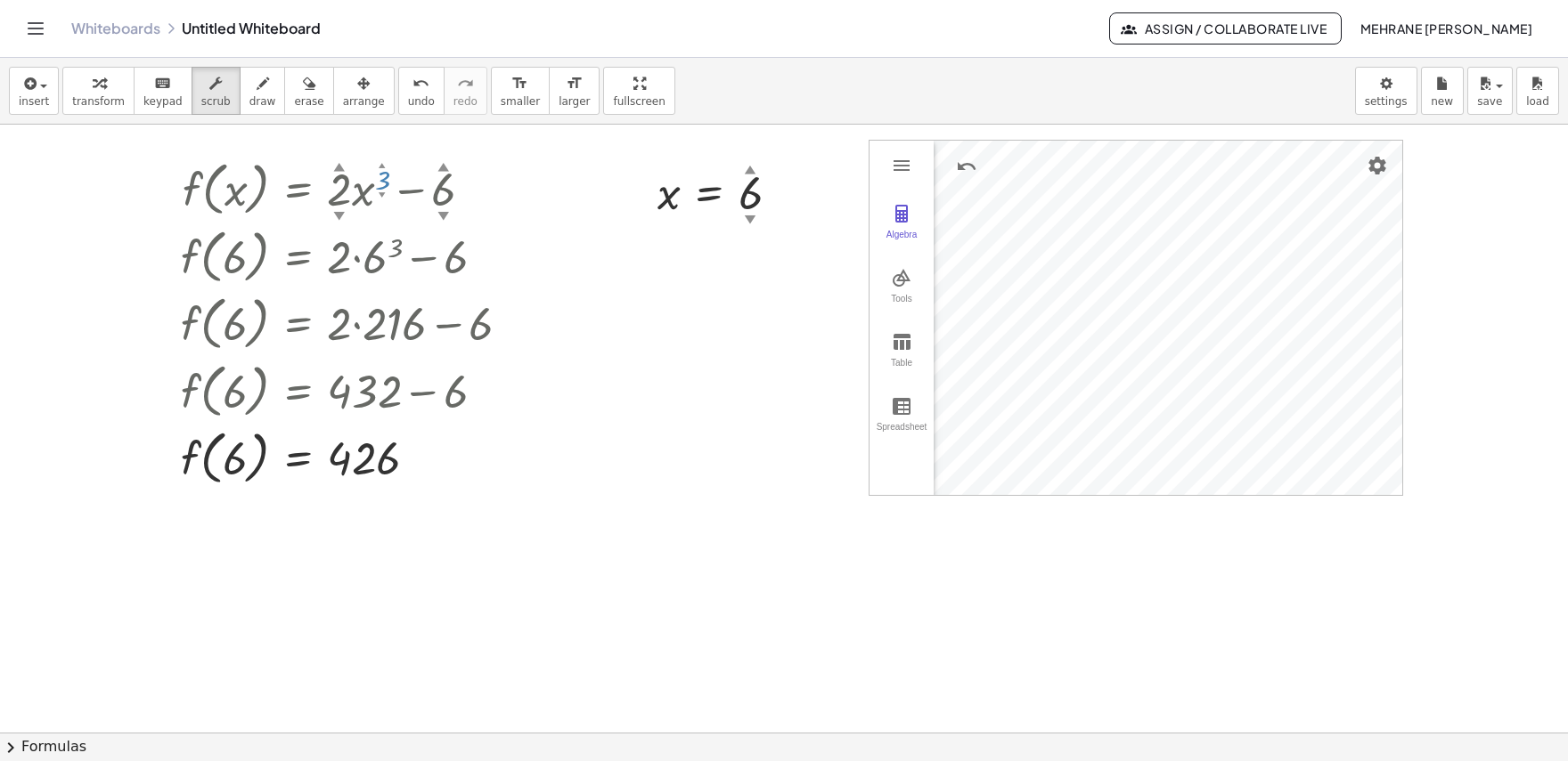
drag, startPoint x: 384, startPoint y: 178, endPoint x: 384, endPoint y: 162, distance: 16.0
click at [106, 89] on div "button" at bounding box center [98, 83] width 53 height 21
click at [705, 192] on div at bounding box center [726, 191] width 154 height 59
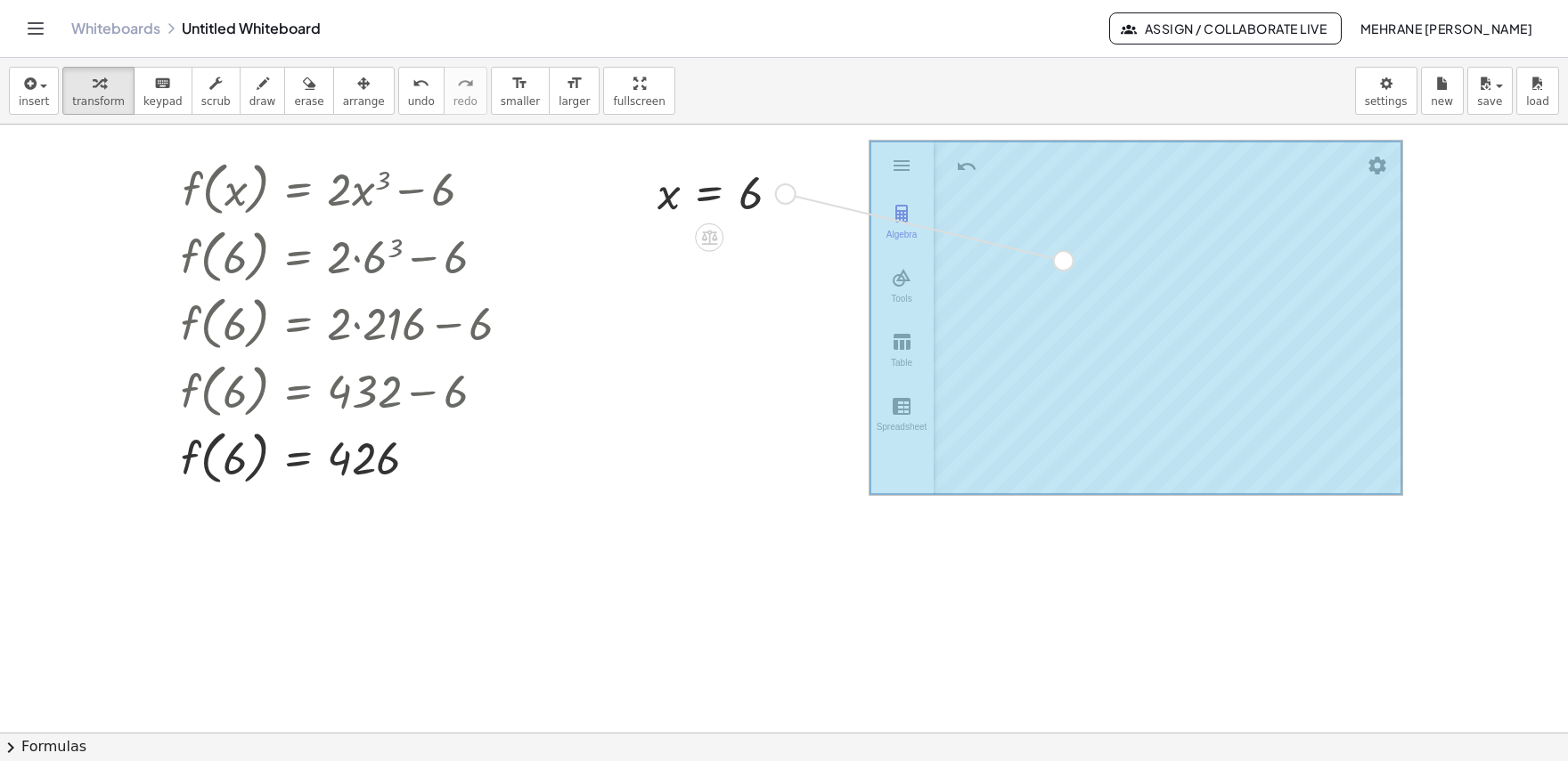
drag, startPoint x: 786, startPoint y: 192, endPoint x: 1072, endPoint y: 262, distance: 294.4
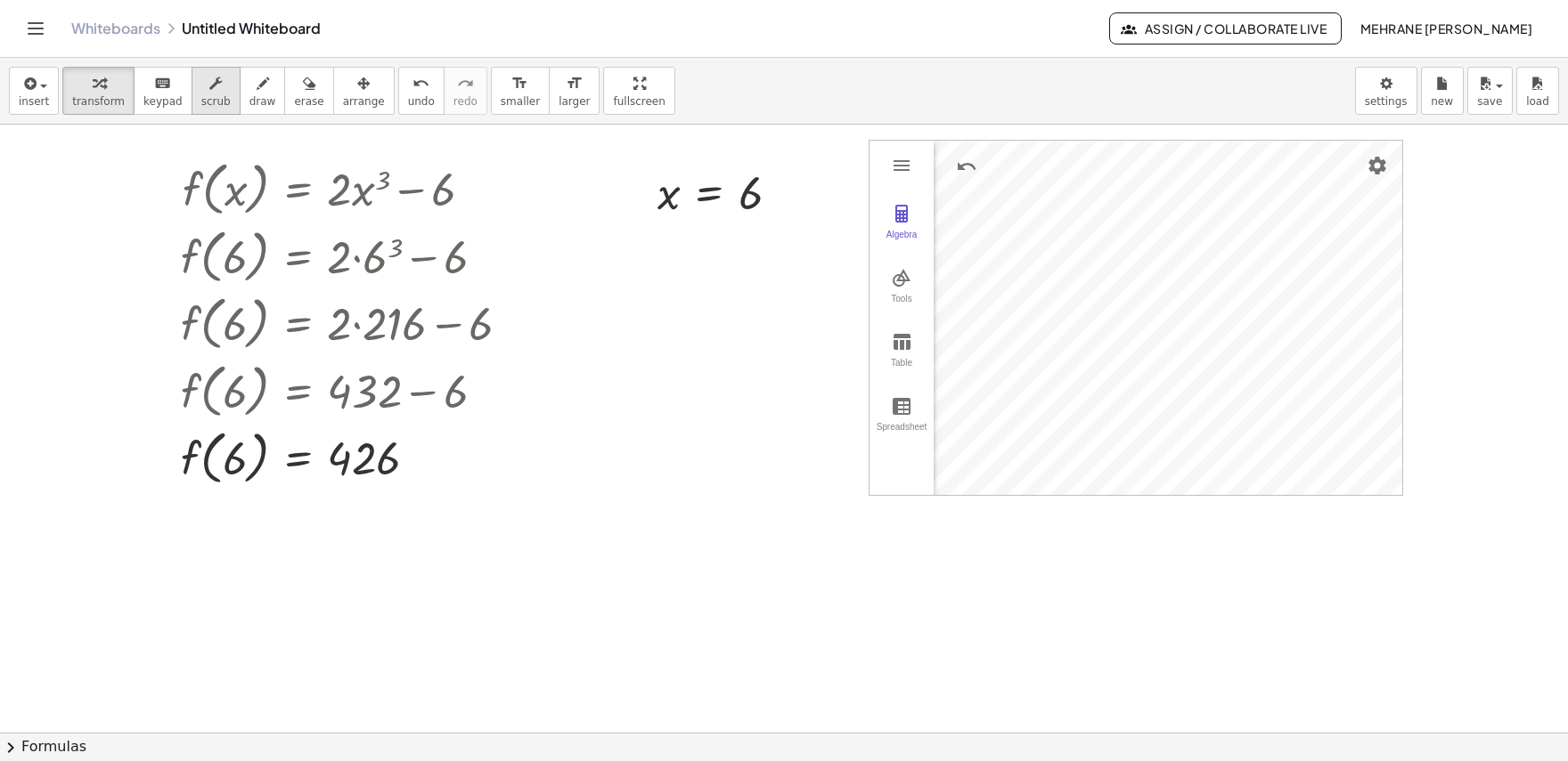
click at [206, 89] on div "button" at bounding box center [216, 83] width 30 height 21
drag, startPoint x: 382, startPoint y: 190, endPoint x: 380, endPoint y: 208, distance: 18.1
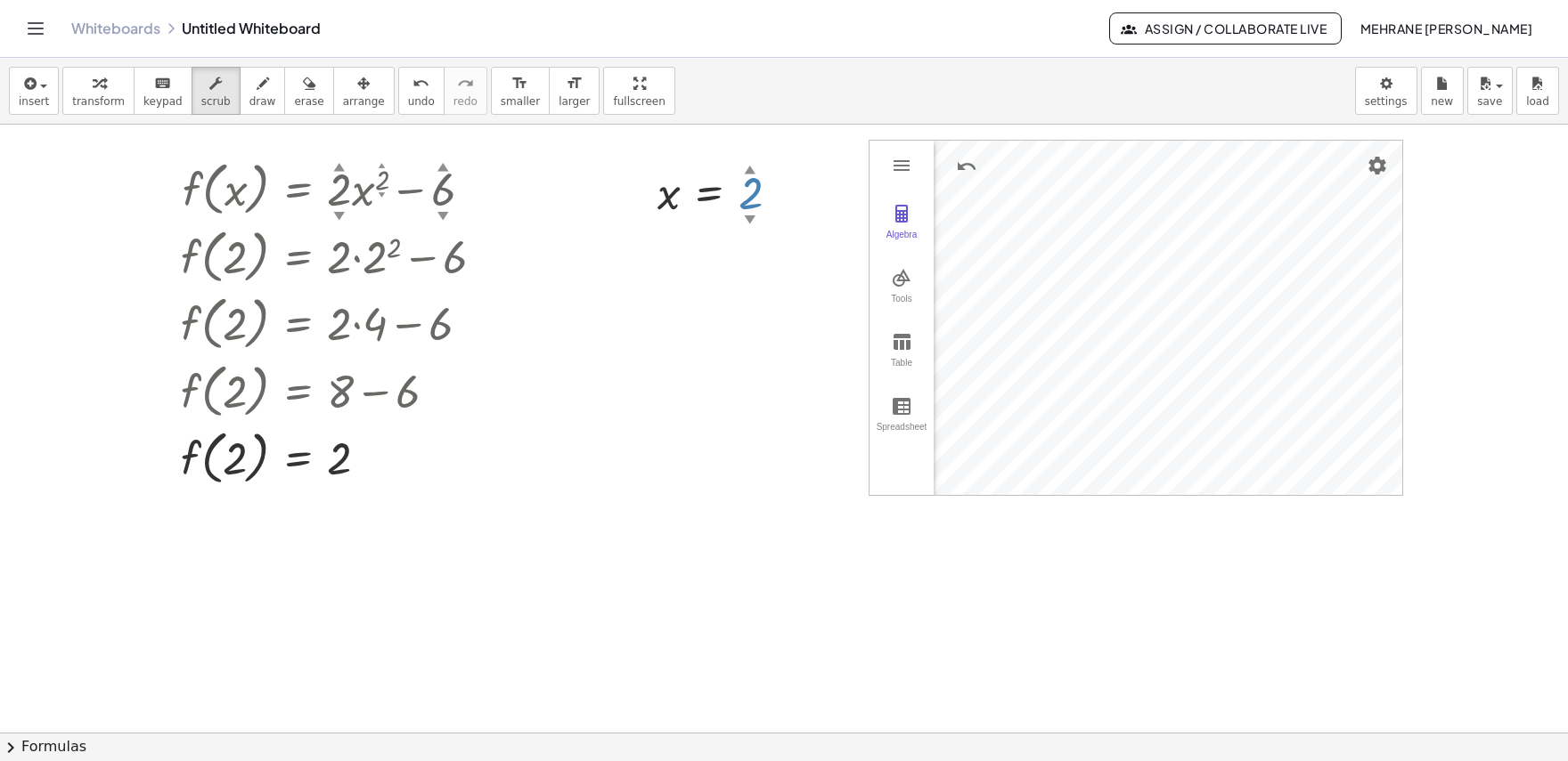
drag, startPoint x: 748, startPoint y: 218, endPoint x: 745, endPoint y: 256, distance: 38.1
click at [919, 238] on div "Algebra" at bounding box center [901, 242] width 57 height 25
click at [903, 281] on img "Graphing Calculator" at bounding box center [902, 278] width 21 height 21
click at [980, 427] on img "Intersect. Select intersection or two objects successively" at bounding box center [984, 423] width 71 height 29
click at [501, 99] on span "smaller" at bounding box center [520, 101] width 39 height 13
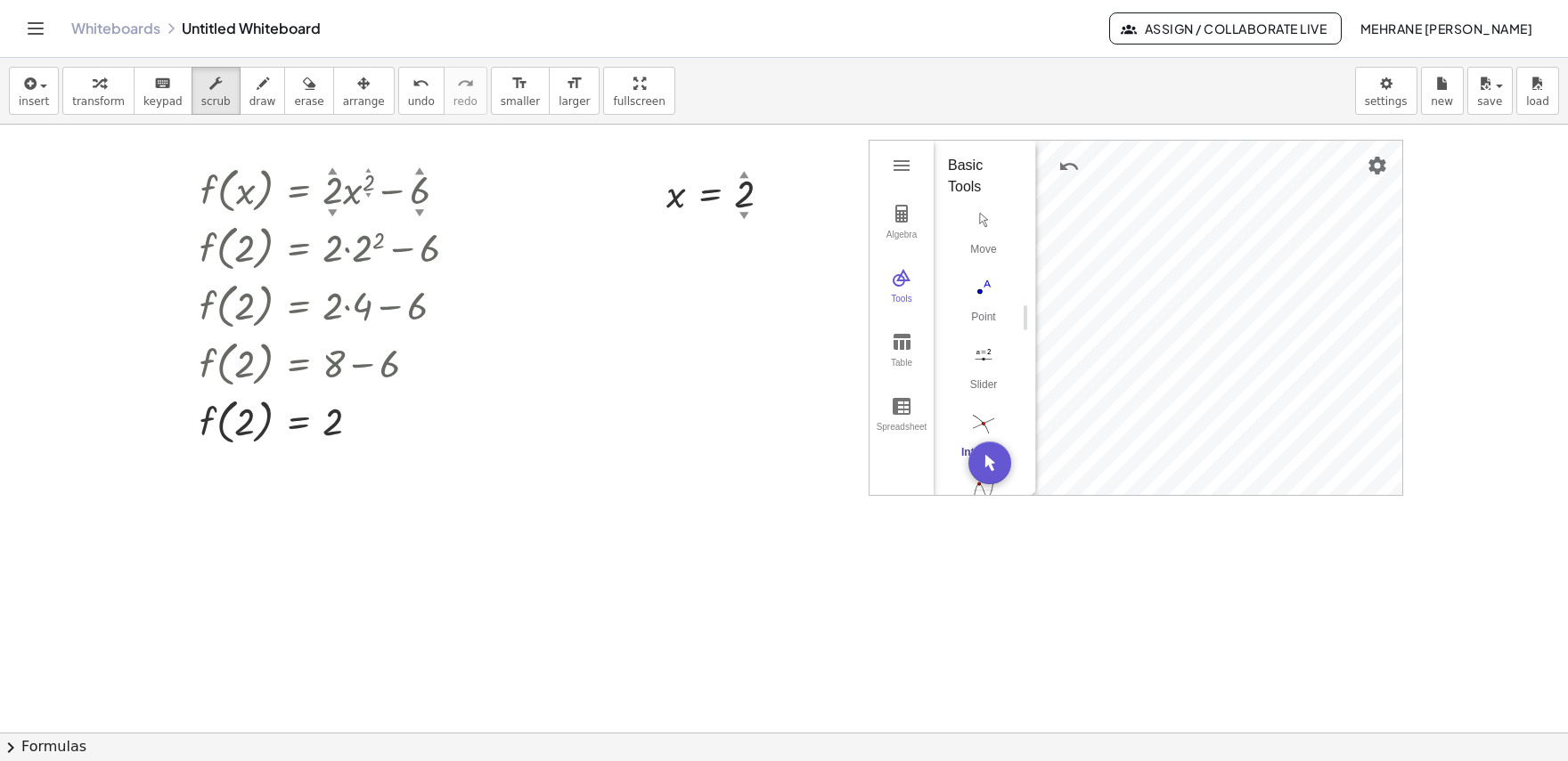
drag, startPoint x: 581, startPoint y: 95, endPoint x: 581, endPoint y: 173, distance: 78.0
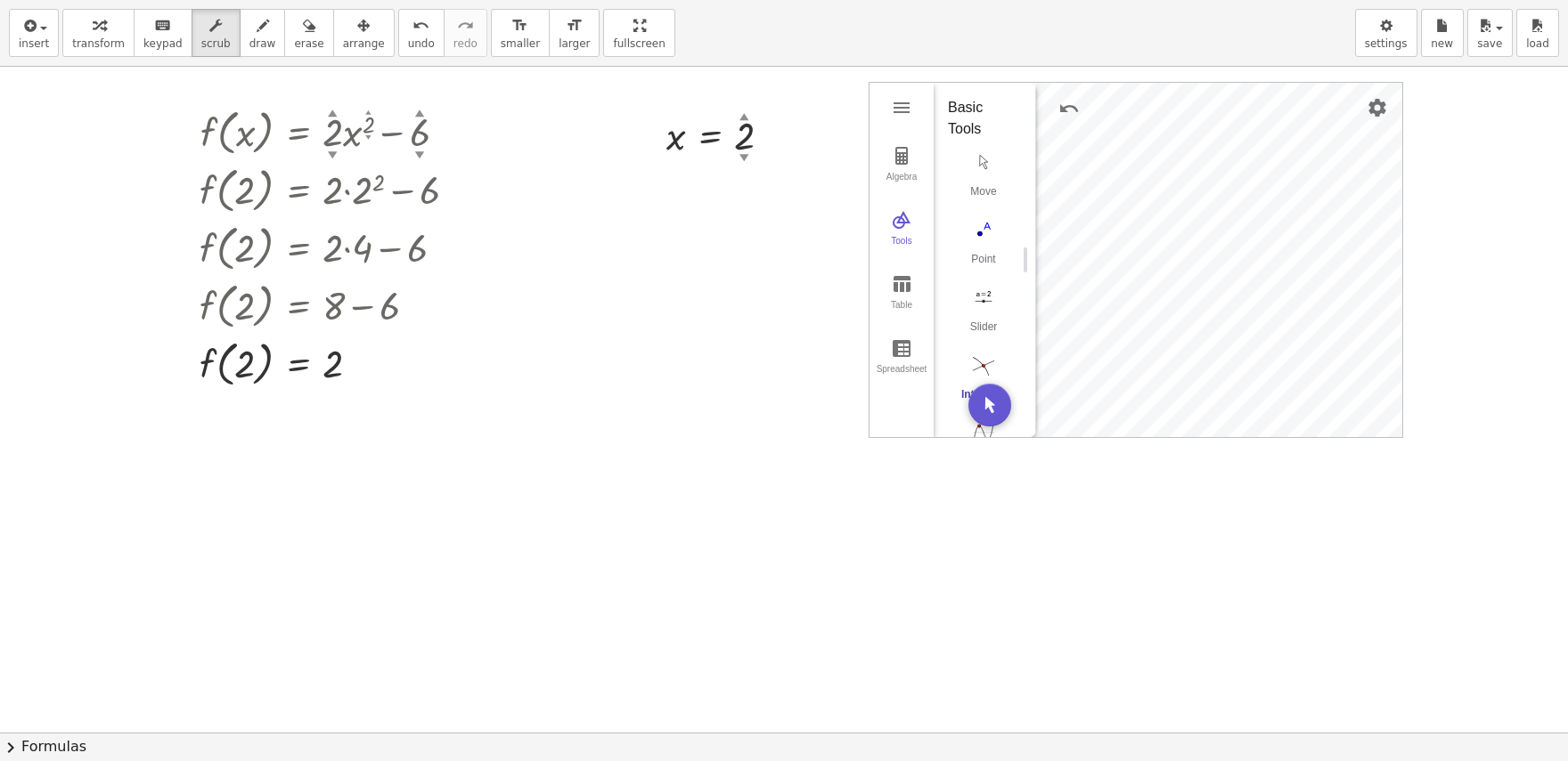
click at [581, 173] on div "insert select one: Math Expression Function Text Youtube Video Graphing Geometr…" at bounding box center [784, 380] width 1568 height 761
drag, startPoint x: 607, startPoint y: 15, endPoint x: 607, endPoint y: -63, distance: 78.0
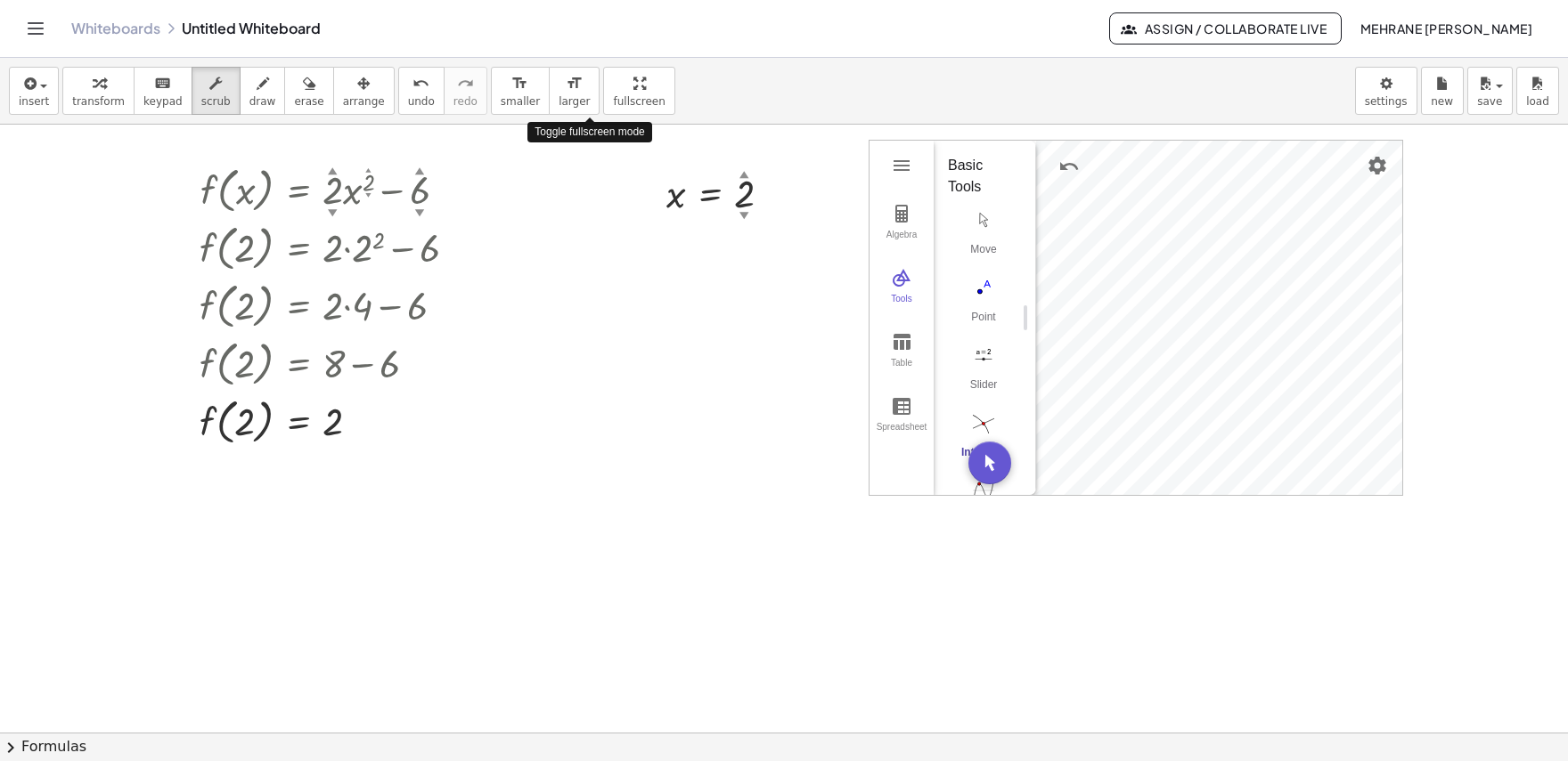
click at [607, 0] on html "Graspable Math Activities Get Started Activity Bank Assigned Work Classes White…" at bounding box center [784, 380] width 1568 height 761
click at [343, 96] on span "arrange" at bounding box center [364, 101] width 42 height 13
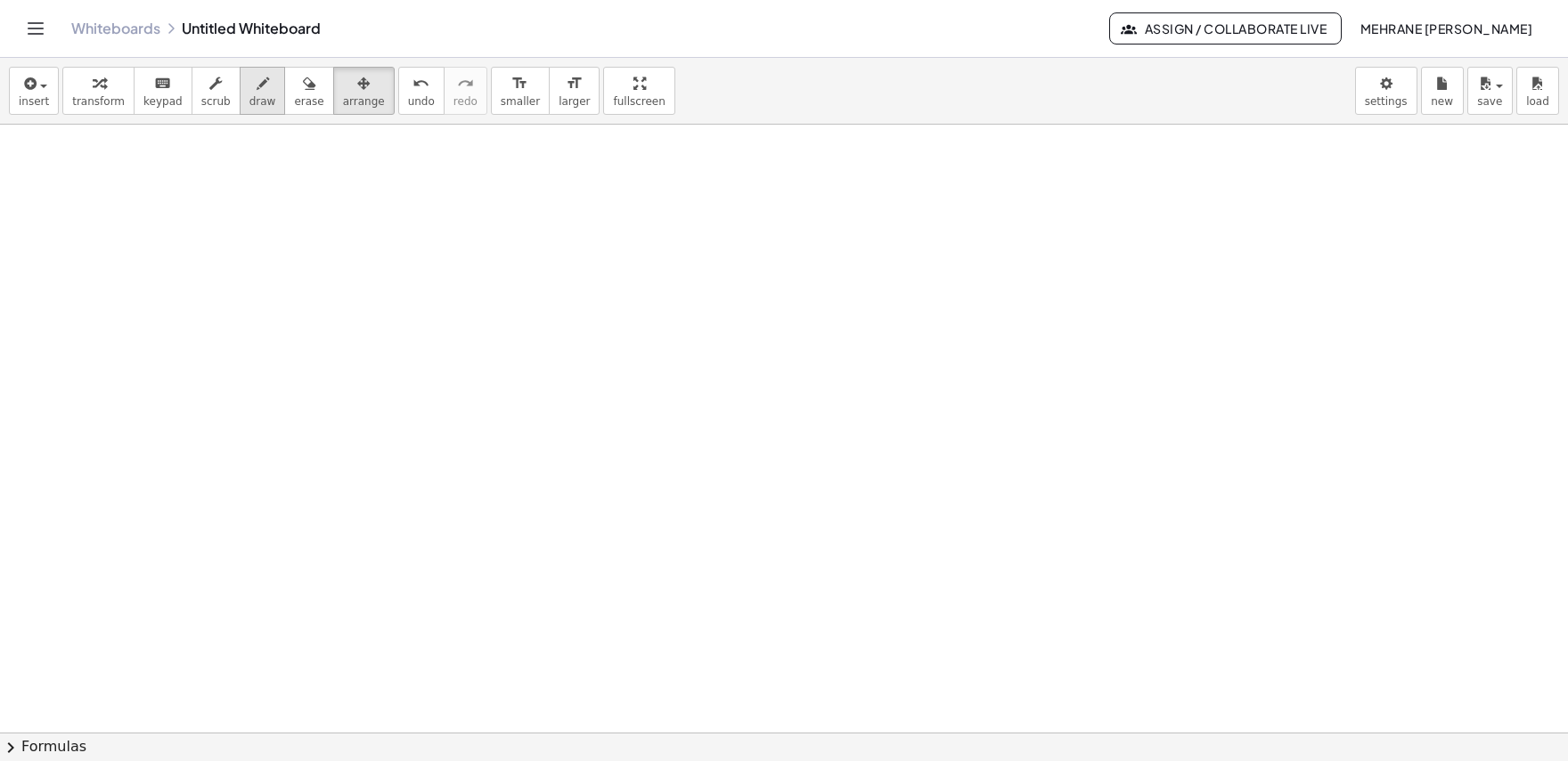
click at [247, 93] on button "draw" at bounding box center [263, 90] width 46 height 48
drag, startPoint x: 1437, startPoint y: 267, endPoint x: 1445, endPoint y: 261, distance: 10.0
click at [1445, 261] on div at bounding box center [784, 755] width 1568 height 1332
drag, startPoint x: 1439, startPoint y: 268, endPoint x: 1354, endPoint y: 236, distance: 90.8
click at [1357, 241] on div at bounding box center [784, 755] width 1568 height 1332
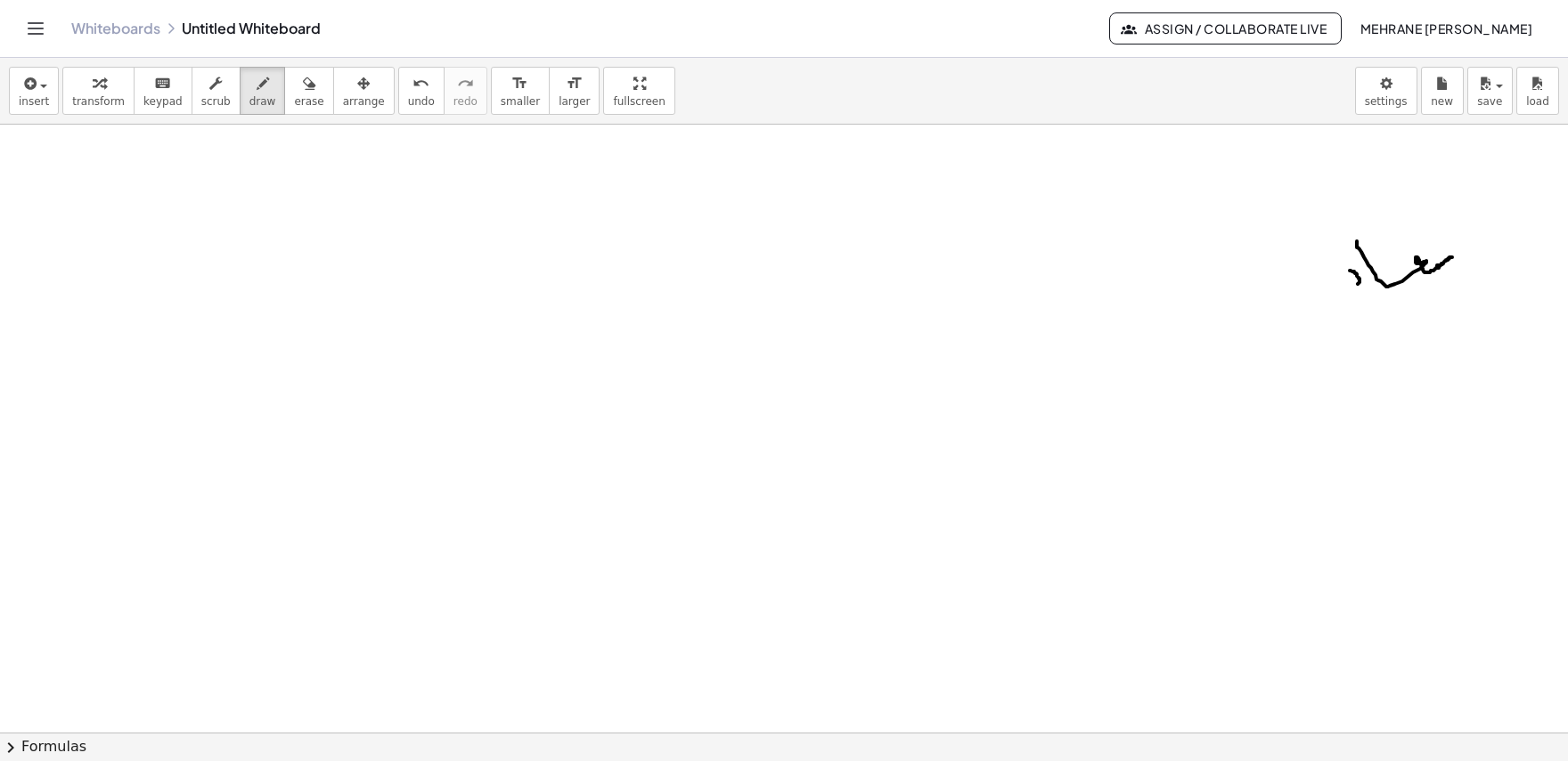
drag, startPoint x: 1350, startPoint y: 270, endPoint x: 1352, endPoint y: 286, distance: 16.1
click at [1352, 286] on div at bounding box center [784, 755] width 1568 height 1332
drag, startPoint x: 1328, startPoint y: 251, endPoint x: 1325, endPoint y: 291, distance: 40.1
click at [1325, 292] on div at bounding box center [784, 755] width 1568 height 1332
drag, startPoint x: 1294, startPoint y: 258, endPoint x: 1254, endPoint y: 342, distance: 93.0
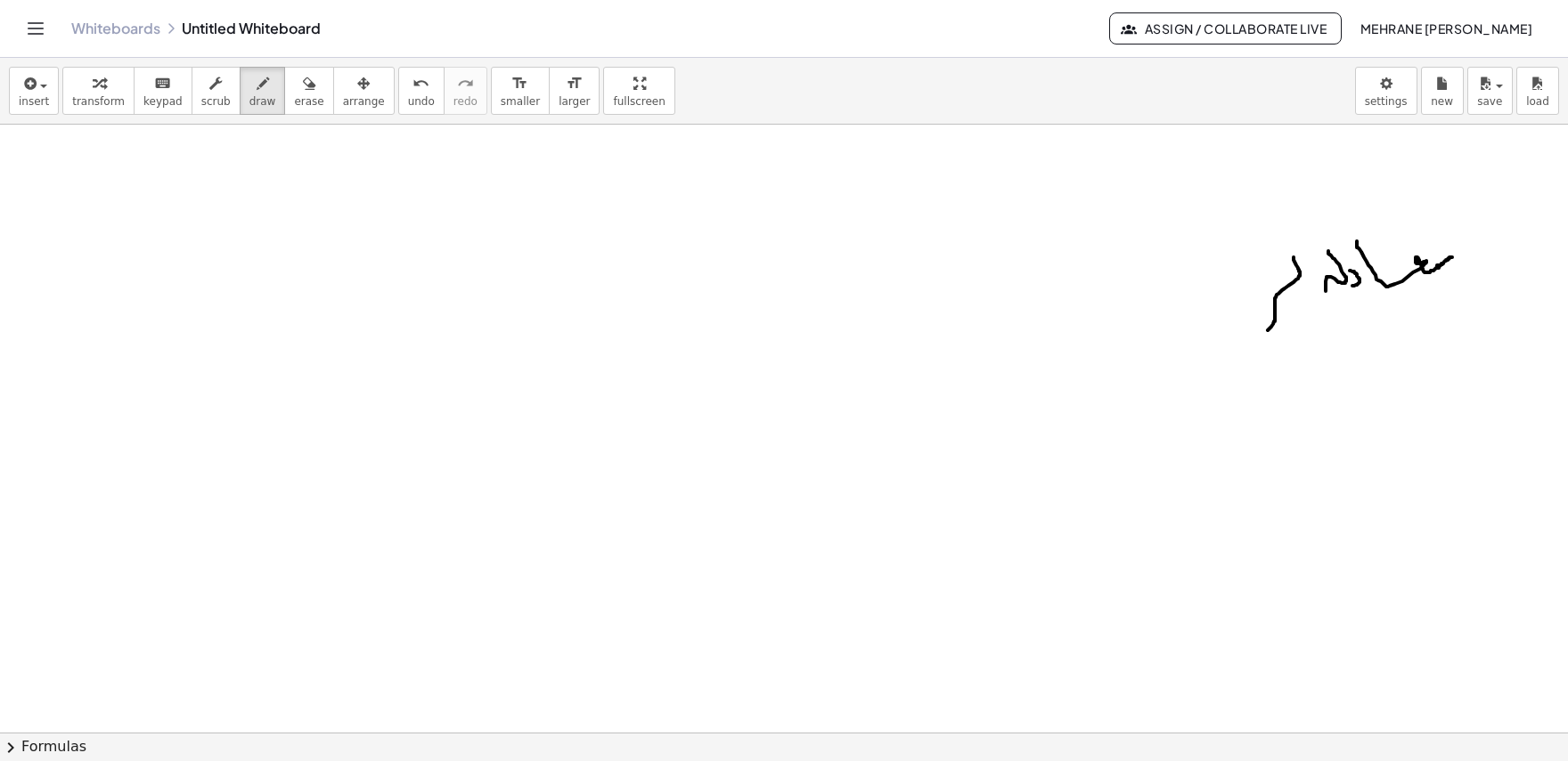
click at [1254, 342] on div at bounding box center [784, 755] width 1568 height 1332
drag, startPoint x: 1358, startPoint y: 184, endPoint x: 1292, endPoint y: 249, distance: 92.6
click at [1292, 249] on div at bounding box center [784, 755] width 1568 height 1332
click at [1249, 279] on div at bounding box center [784, 755] width 1568 height 1332
click at [294, 95] on span "erase" at bounding box center [308, 101] width 30 height 13
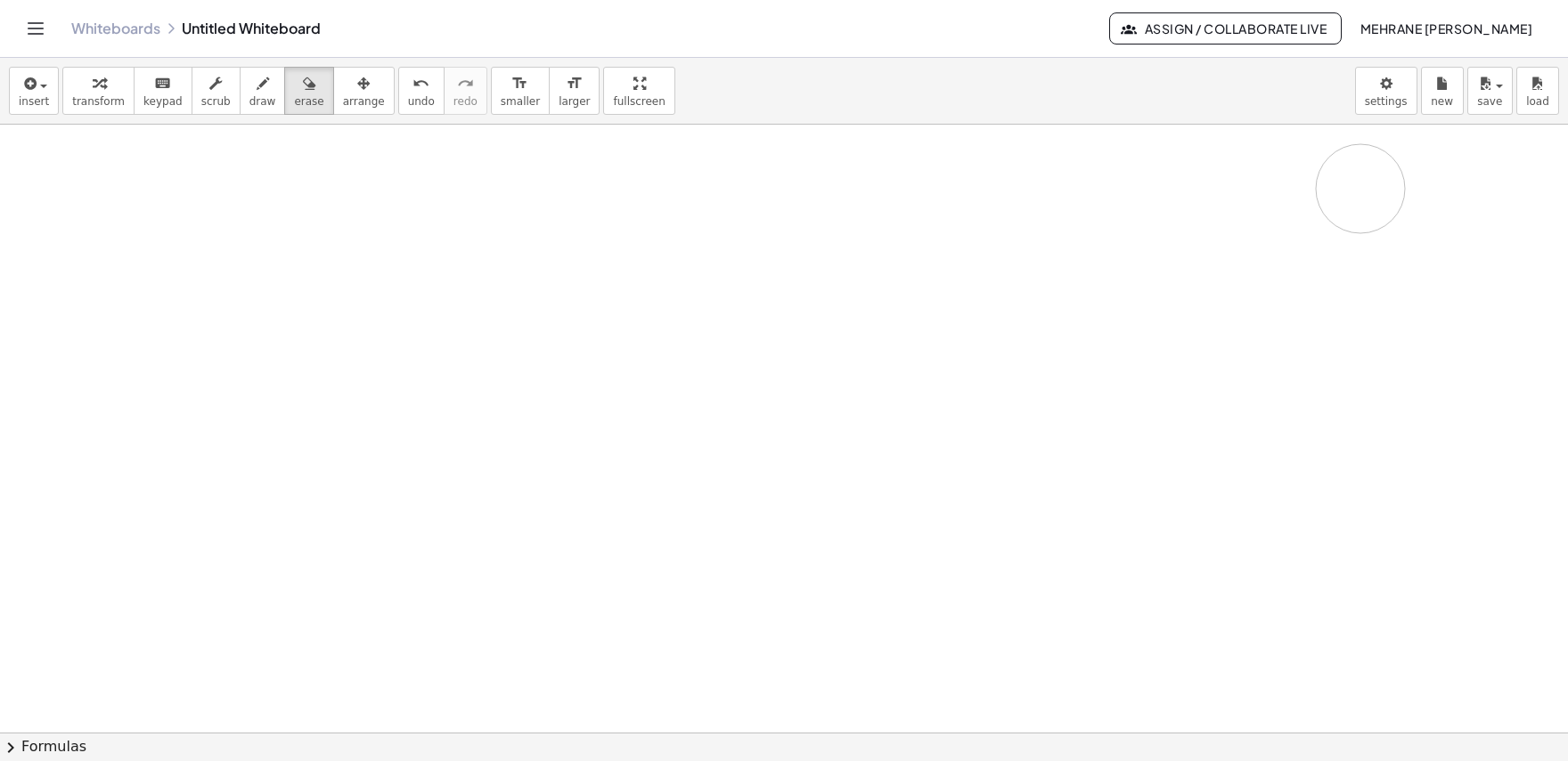
drag, startPoint x: 1254, startPoint y: 210, endPoint x: 1360, endPoint y: 189, distance: 108.1
click at [1360, 189] on div at bounding box center [784, 755] width 1568 height 1332
click at [43, 93] on button "insert" at bounding box center [34, 90] width 50 height 48
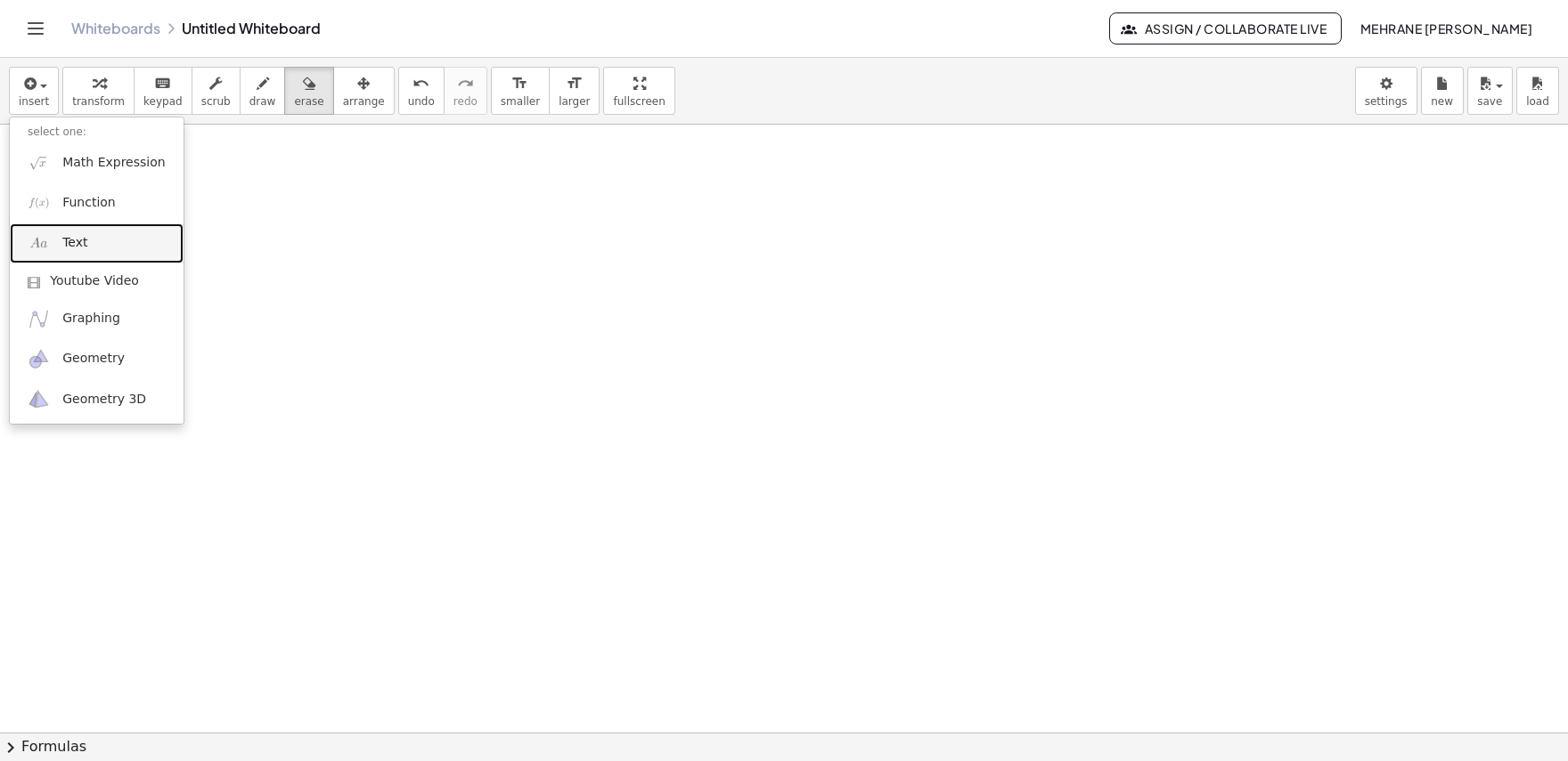
click at [53, 235] on link "Text" at bounding box center [96, 243] width 173 height 40
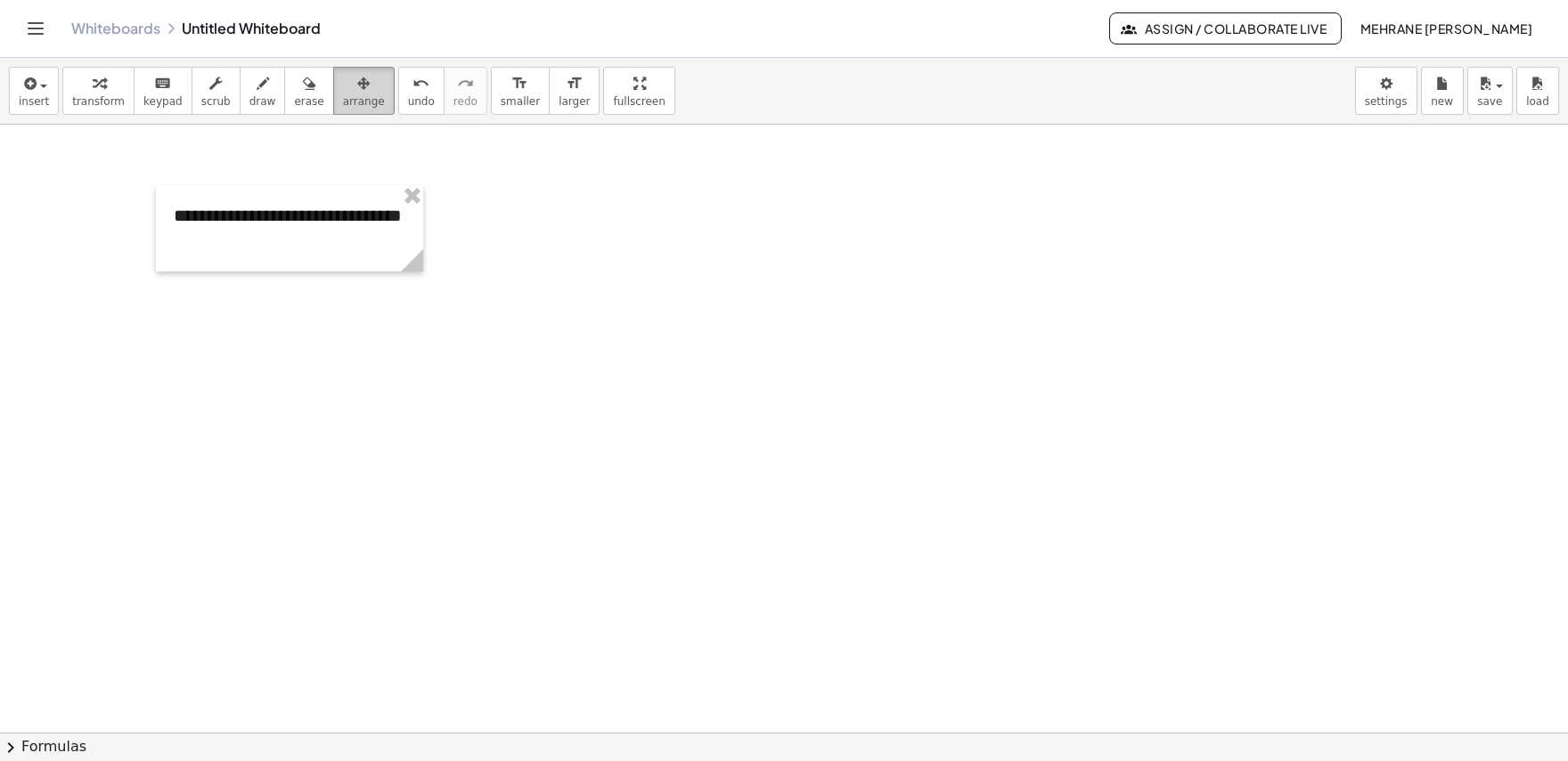
click at [357, 88] on icon "button" at bounding box center [363, 84] width 13 height 21
drag, startPoint x: 421, startPoint y: 270, endPoint x: 496, endPoint y: 262, distance: 75.4
click at [496, 262] on div "**********" at bounding box center [784, 755] width 1568 height 1332
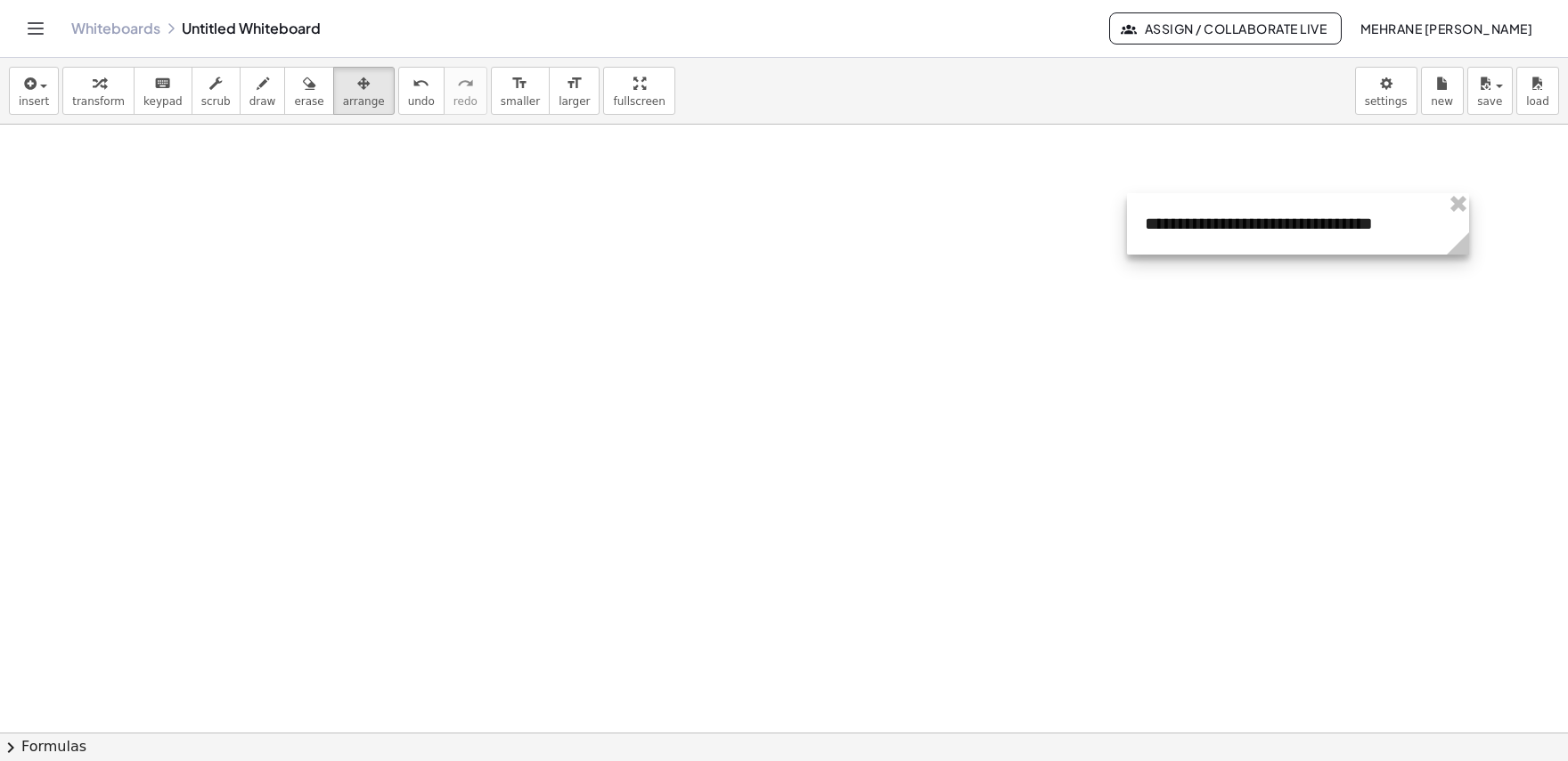
drag, startPoint x: 422, startPoint y: 217, endPoint x: 1393, endPoint y: 225, distance: 971.0
click at [1393, 225] on div at bounding box center [1298, 224] width 342 height 62
click at [23, 100] on span "insert" at bounding box center [33, 101] width 30 height 13
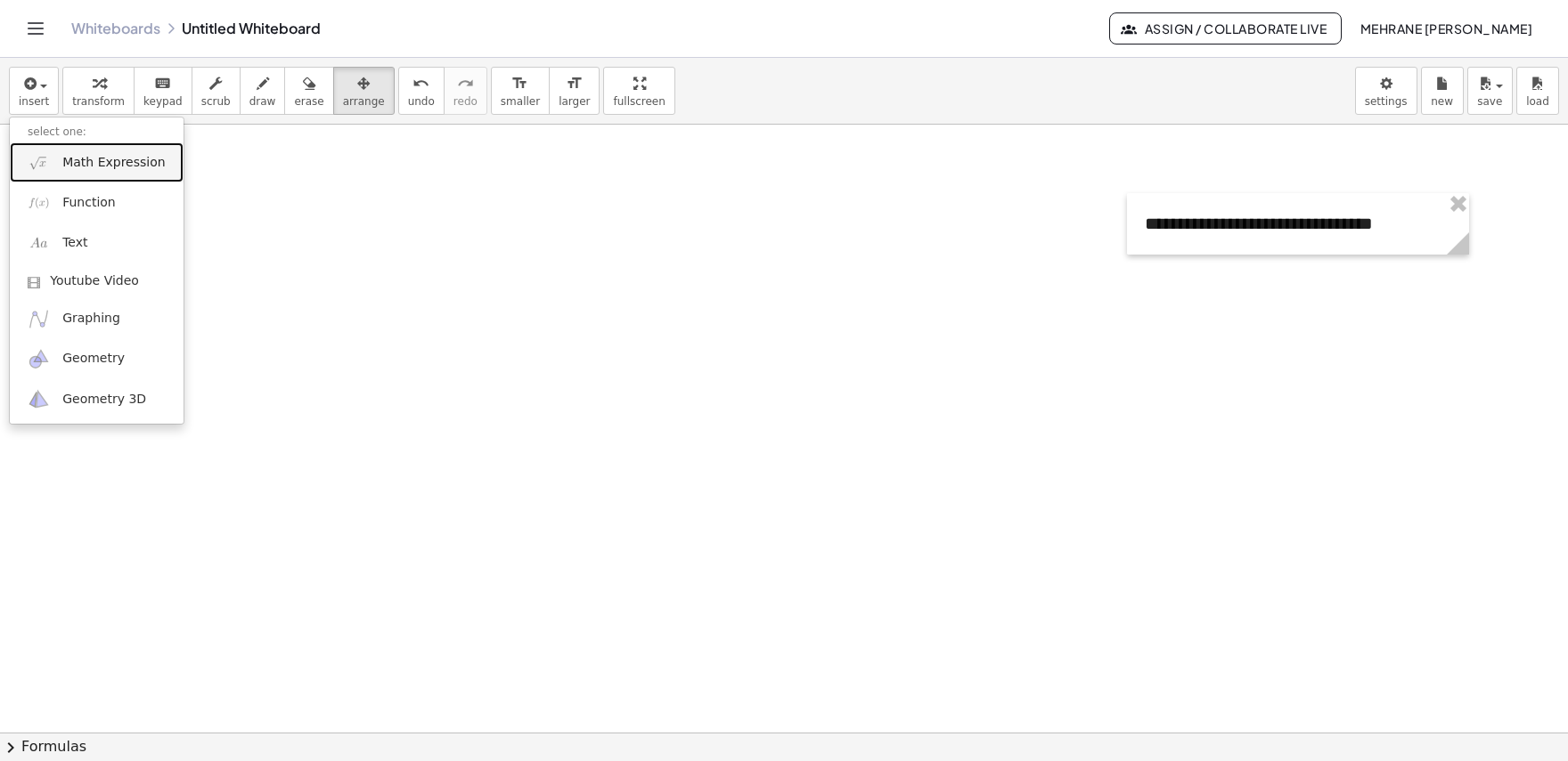
click at [41, 156] on img at bounding box center [39, 162] width 22 height 22
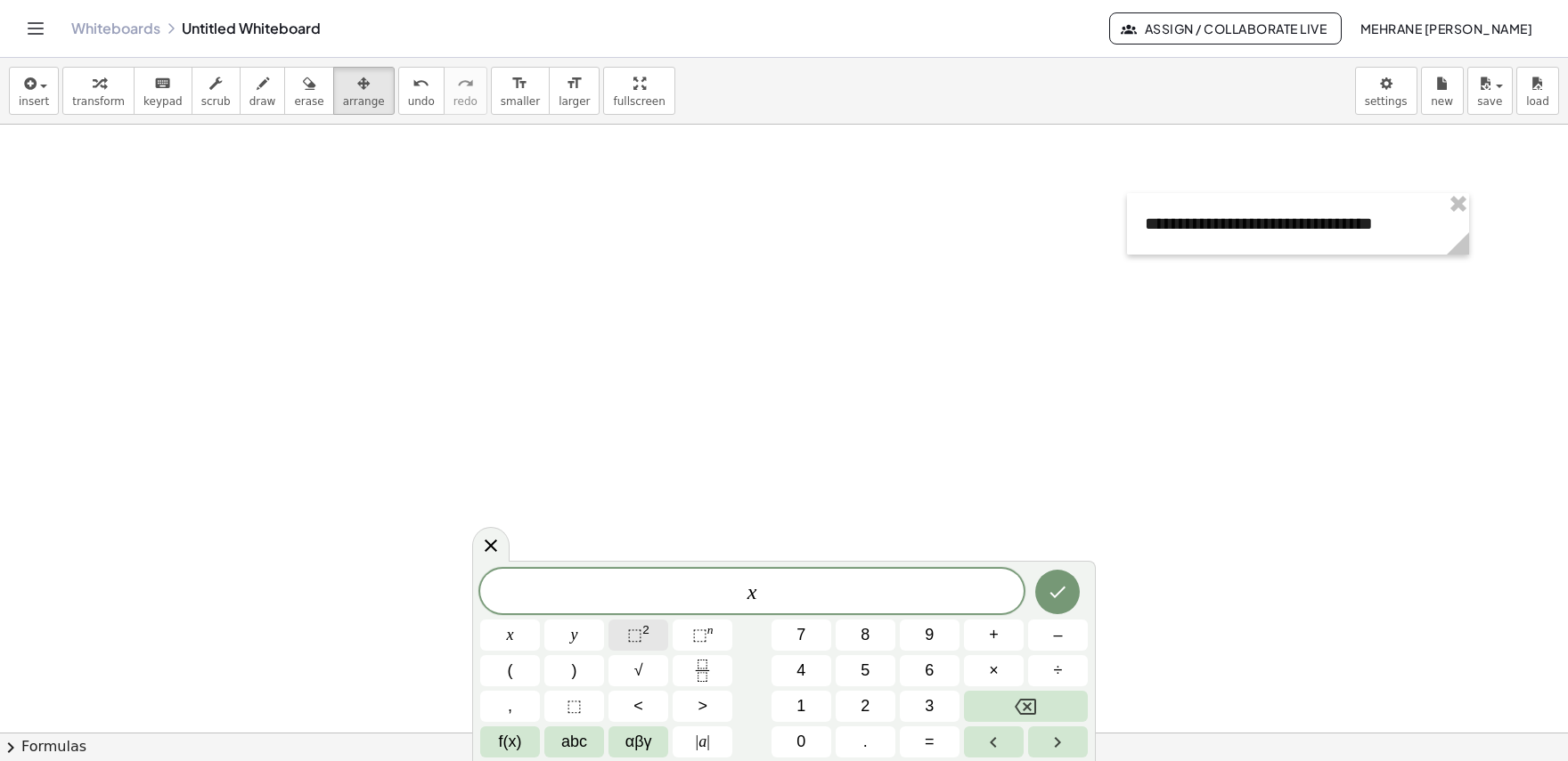
click at [638, 641] on span "⬚" at bounding box center [635, 635] width 15 height 18
click at [631, 640] on span "⬚" at bounding box center [635, 635] width 15 height 18
click at [647, 636] on sup "2" at bounding box center [645, 630] width 7 height 13
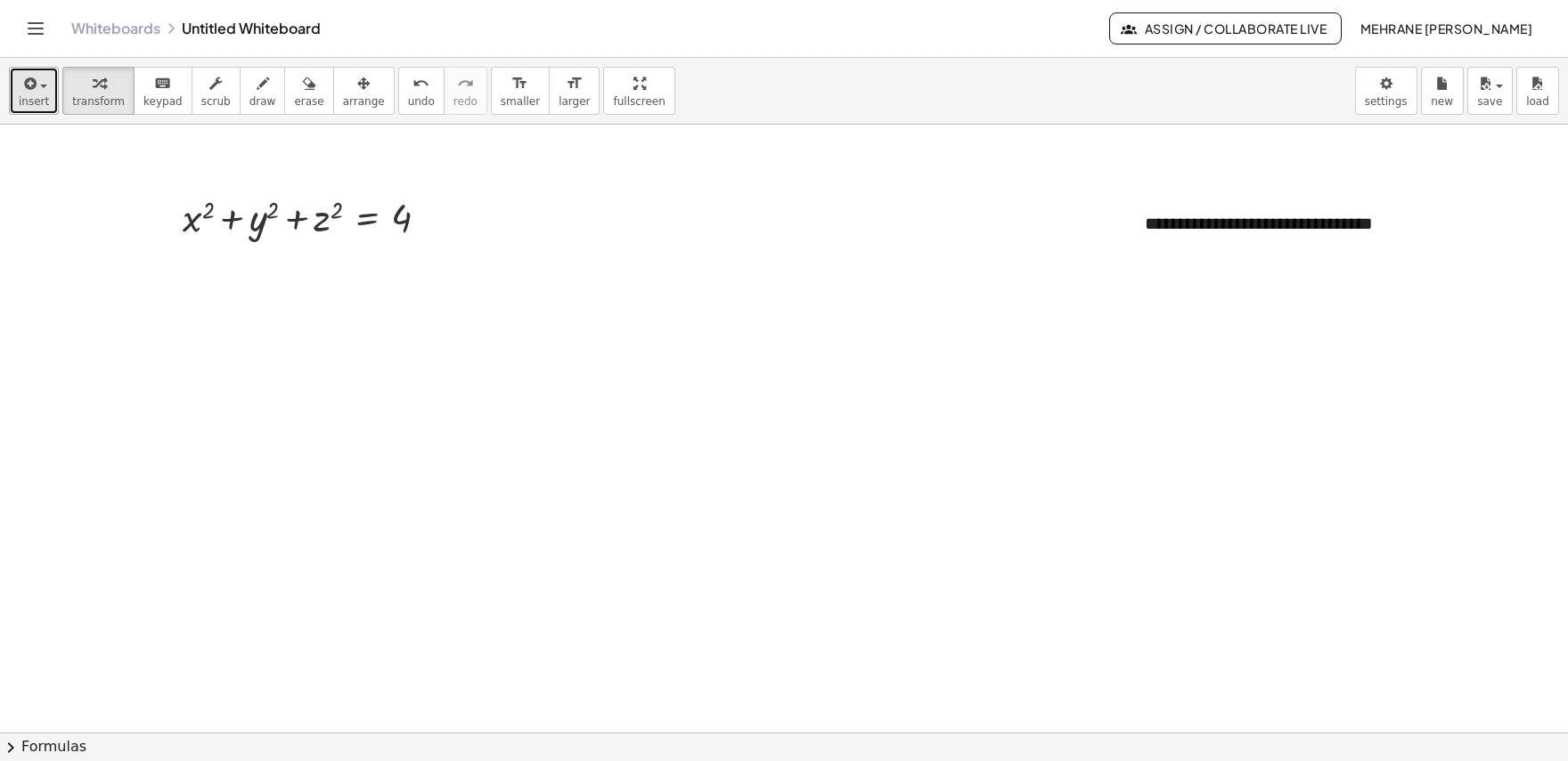
click at [34, 105] on span "insert" at bounding box center [33, 101] width 30 height 13
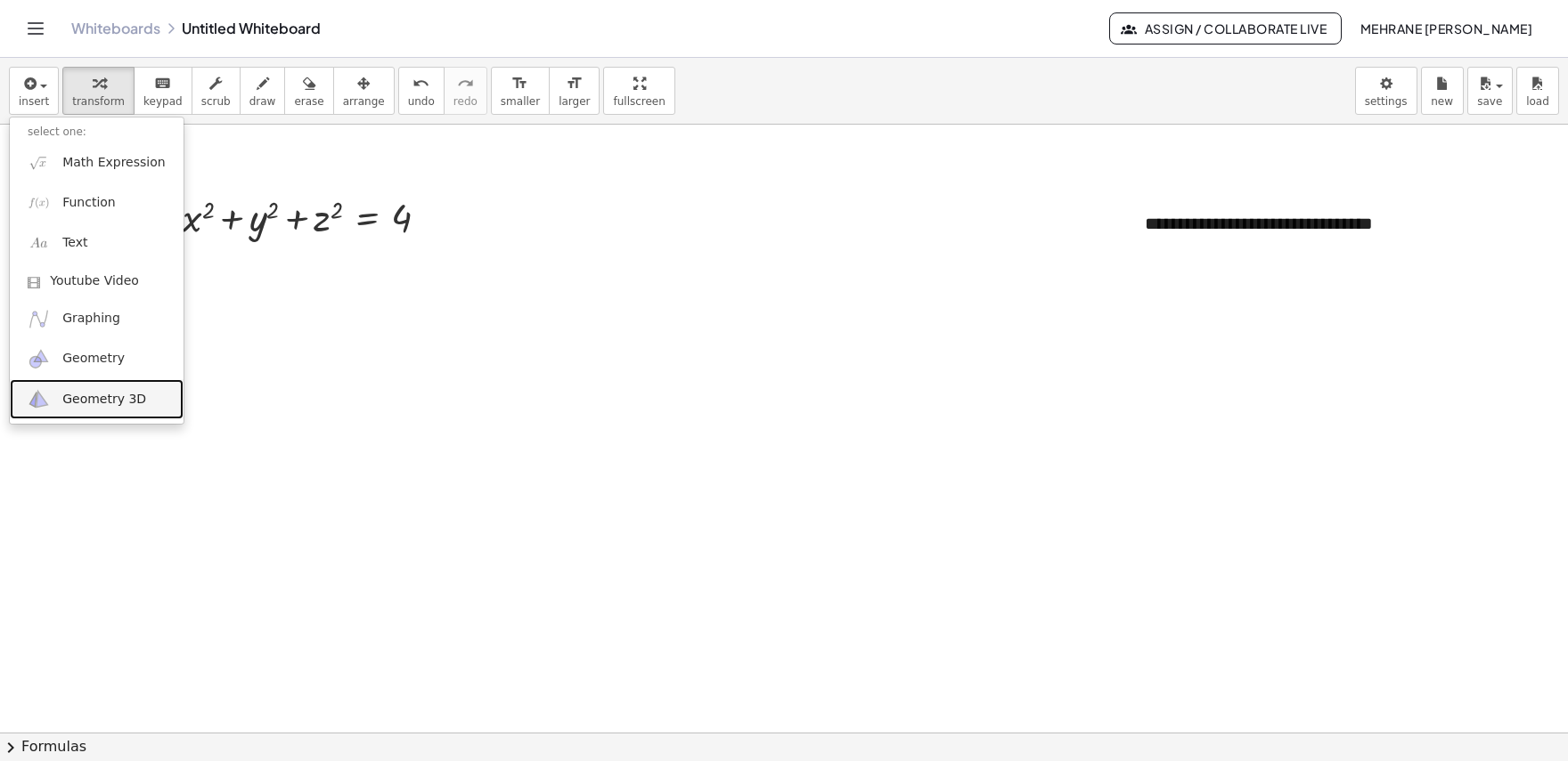
click at [81, 400] on span "Geometry 3D" at bounding box center [104, 399] width 84 height 18
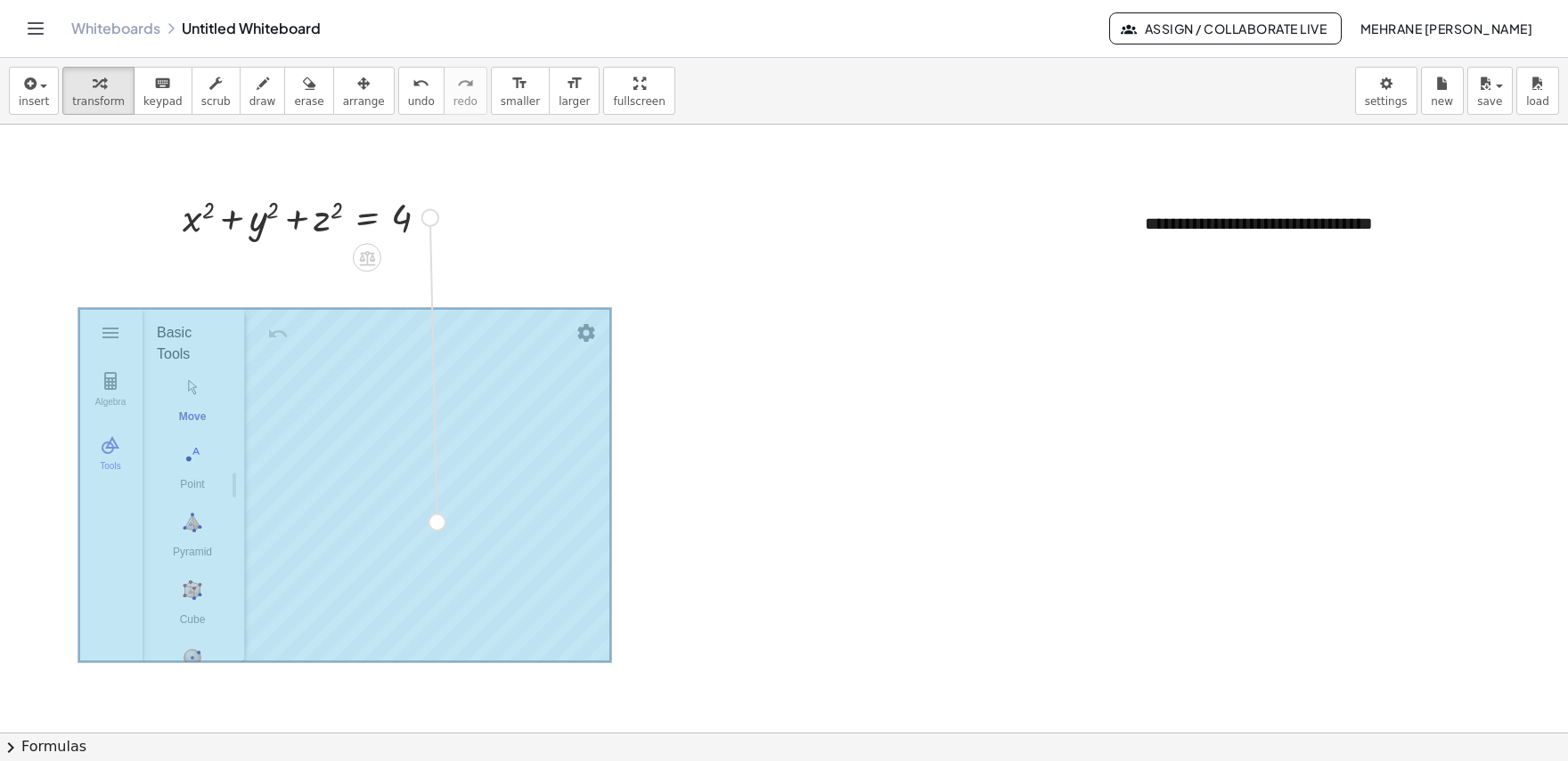
drag, startPoint x: 434, startPoint y: 213, endPoint x: 438, endPoint y: 533, distance: 320.0
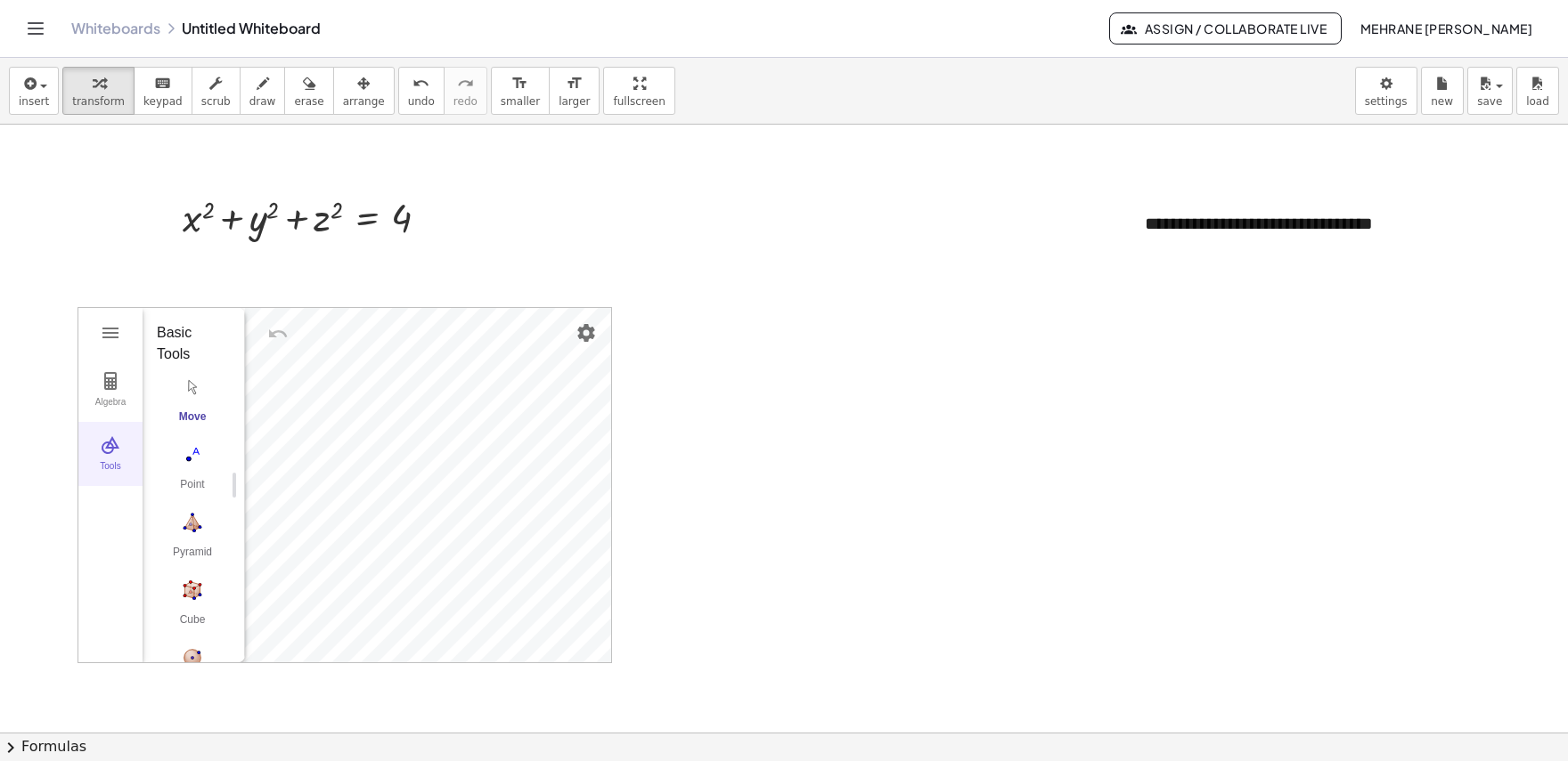
click at [104, 454] on img "3D Calculator" at bounding box center [111, 445] width 21 height 21
click at [103, 454] on img "3D Calculator" at bounding box center [111, 445] width 21 height 21
